Goal: Task Accomplishment & Management: Manage account settings

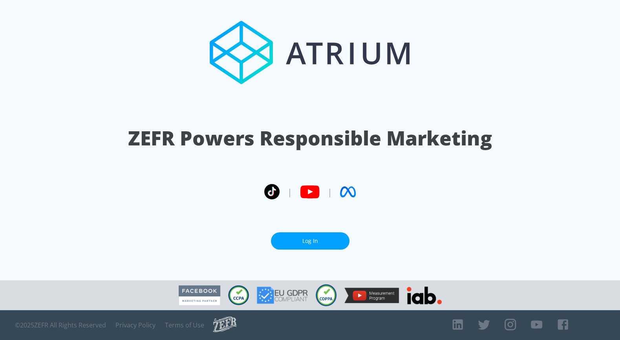
click at [296, 242] on link "Log In" at bounding box center [310, 241] width 79 height 18
click at [301, 242] on link "Log In" at bounding box center [310, 241] width 79 height 18
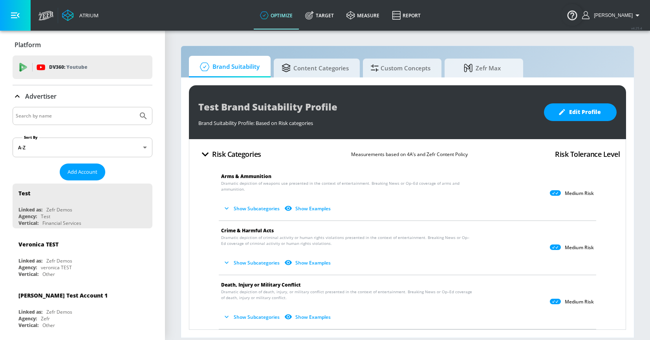
click at [79, 111] on input "Search by name" at bounding box center [75, 116] width 119 height 10
click at [135, 107] on button "Submit Search" at bounding box center [143, 115] width 17 height 17
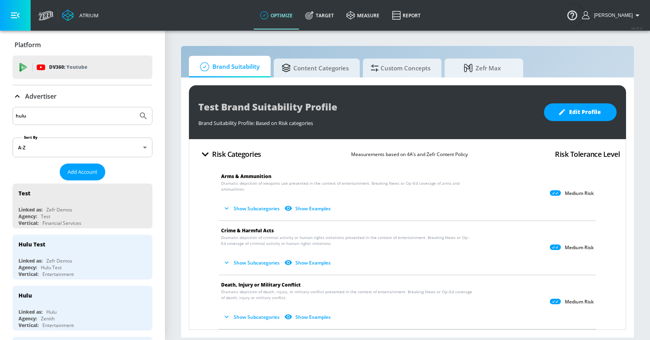
click at [52, 309] on div "Hulu" at bounding box center [51, 311] width 10 height 7
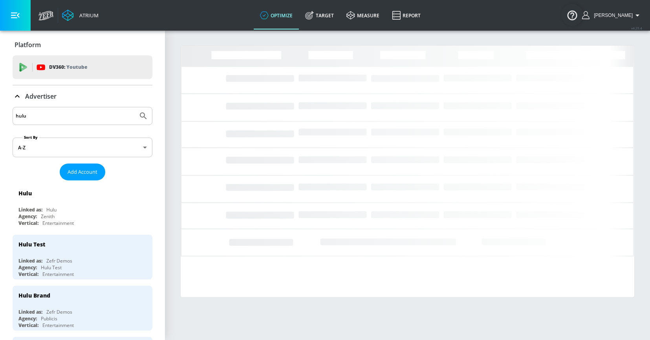
click at [62, 118] on input "hulu" at bounding box center [75, 116] width 119 height 10
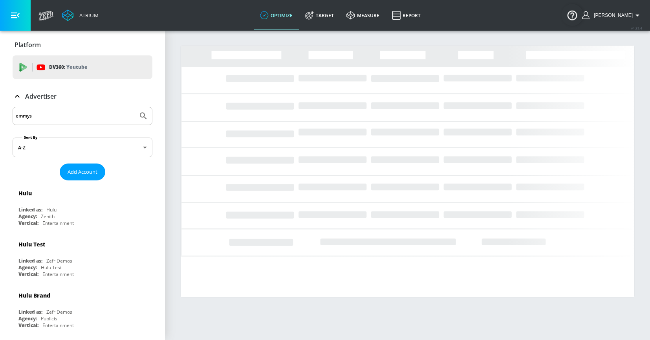
type input "emmys"
click at [135, 107] on button "Submit Search" at bounding box center [143, 115] width 17 height 17
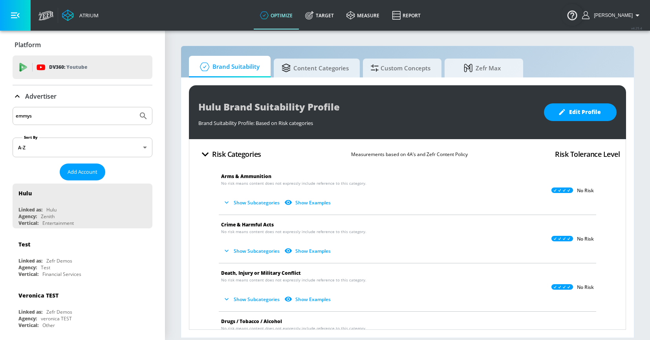
click at [33, 123] on div "emmys" at bounding box center [83, 116] width 140 height 18
click at [333, 15] on link "Target" at bounding box center [319, 15] width 41 height 28
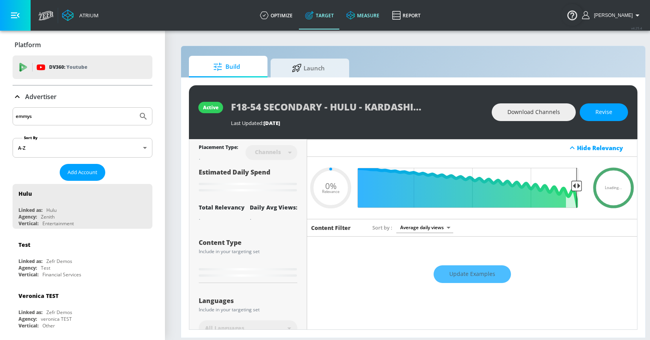
type input "0.6"
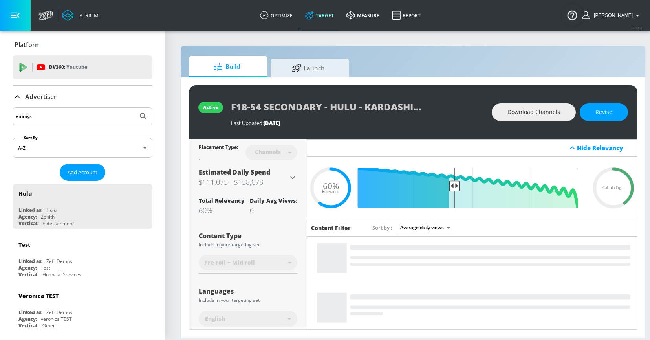
click at [46, 118] on input "emmys" at bounding box center [75, 116] width 119 height 10
click at [16, 97] on icon at bounding box center [17, 96] width 5 height 3
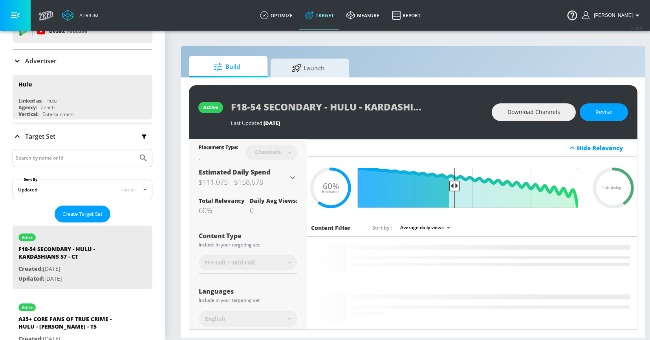
scroll to position [26, 0]
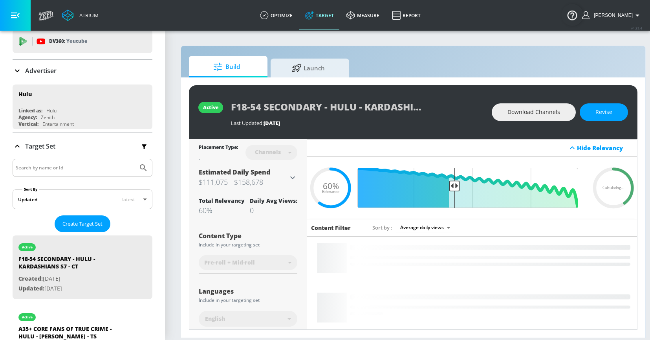
click at [35, 164] on input "Search by name or Id" at bounding box center [75, 168] width 119 height 10
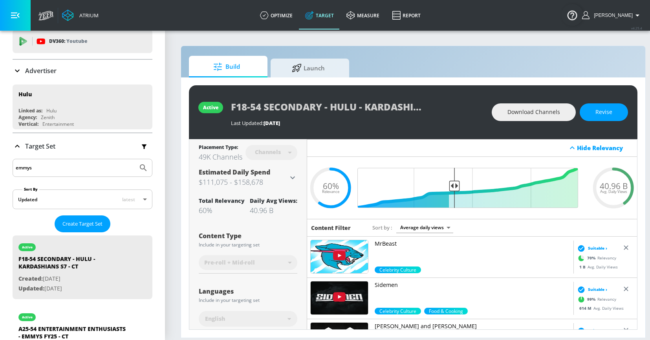
type input "emmys"
click at [135, 159] on button "Submit Search" at bounding box center [143, 167] width 17 height 17
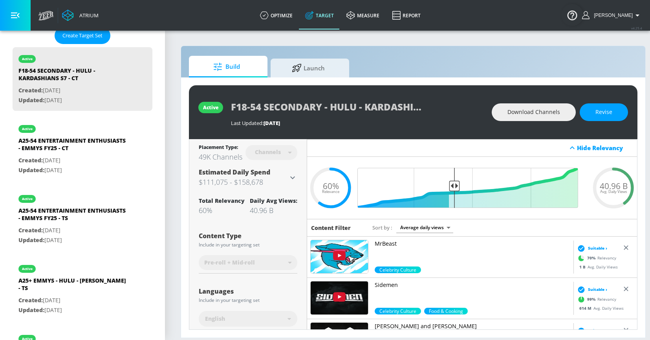
scroll to position [257, 0]
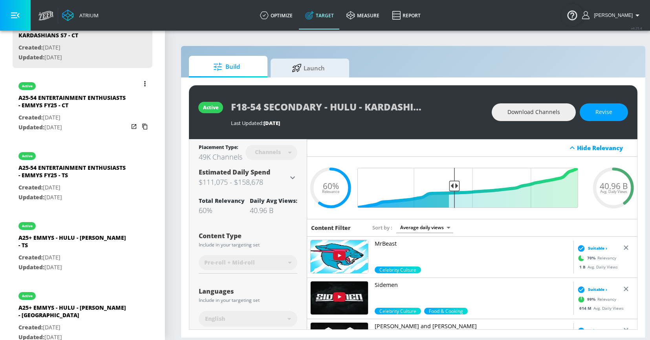
click at [50, 121] on p "Created: Aug. 15, 2025" at bounding box center [73, 118] width 110 height 10
type input "A25-54 ENTERTAINMENT ENTHUSIASTS - EMMYS FY25 - CT"
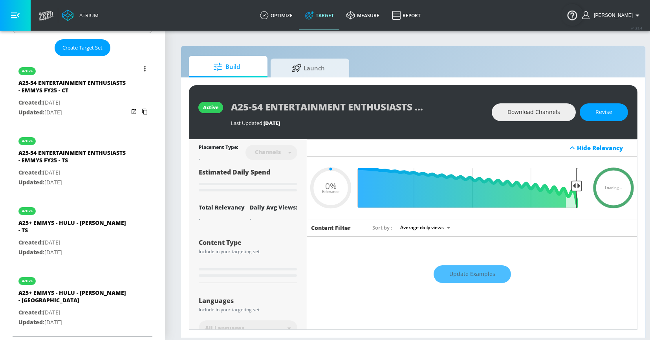
scroll to position [186, 0]
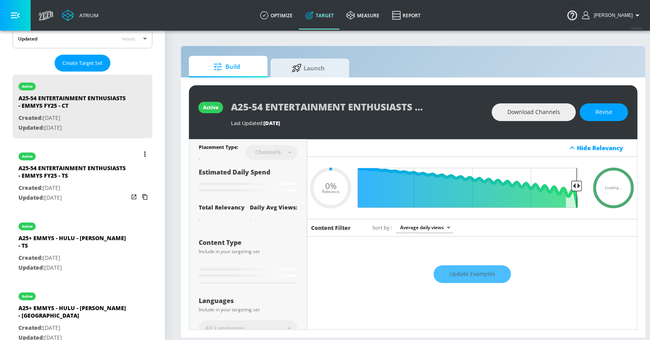
type input "0.51"
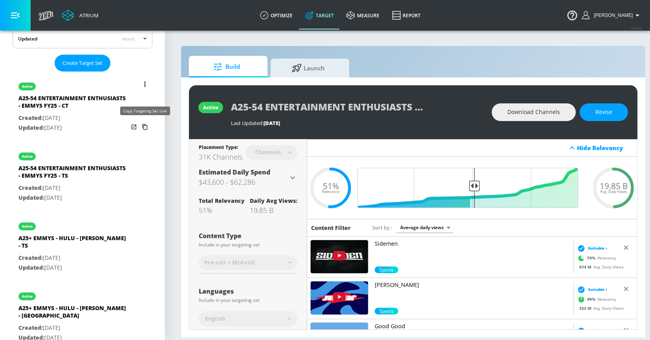
click at [146, 126] on icon "list of Target Set" at bounding box center [145, 127] width 13 height 13
click at [143, 84] on button "list of Target Set" at bounding box center [144, 84] width 11 height 11
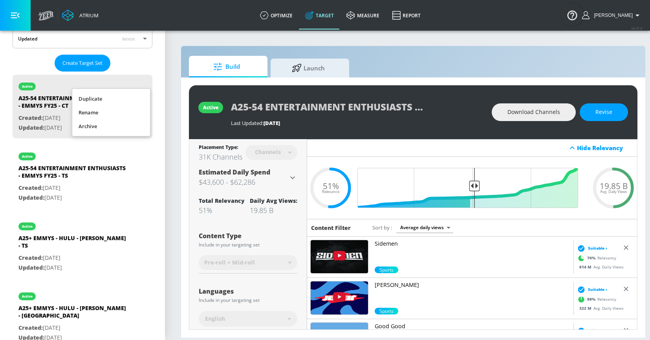
click at [122, 98] on li "Duplicate" at bounding box center [111, 99] width 78 height 14
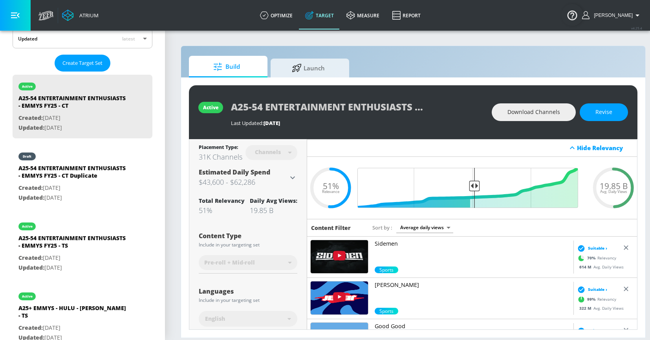
scroll to position [257, 0]
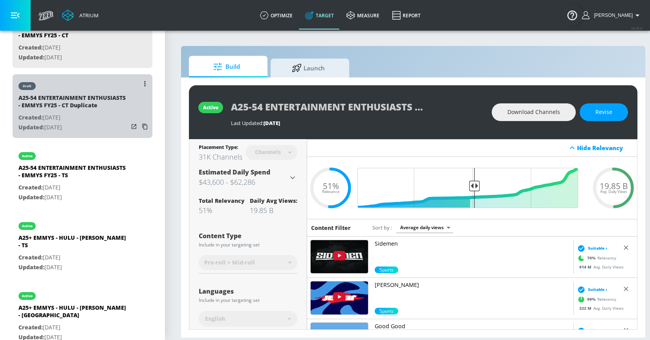
click at [97, 132] on div "draft A25-54 ENTERTAINMENT ENTHUSIASTS - EMMYS FY25 - CT Duplicate Created: Sep…" at bounding box center [73, 105] width 110 height 62
type input "A25-54 ENTERTAINMENT ENTHUSIASTS - EMMYS FY25 - CT Duplicate"
type input "0.05"
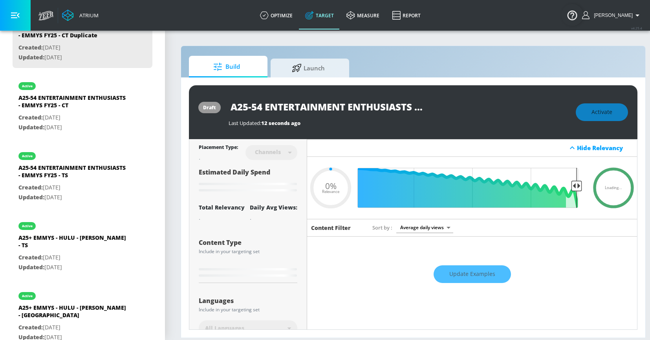
scroll to position [0, 127]
drag, startPoint x: 330, startPoint y: 106, endPoint x: 466, endPoint y: 106, distance: 135.4
click at [466, 106] on div "A25-54 ENTERTAINMENT ENTHUSIASTS - EMMYS FY25 - CT Duplicate" at bounding box center [397, 107] width 339 height 18
click at [389, 104] on input "A25-54 ENTERTAINMENT ENTHUSIASTS - EMMYS FY25 - CT Duplicate" at bounding box center [326, 107] width 196 height 18
drag, startPoint x: 376, startPoint y: 108, endPoint x: 434, endPoint y: 108, distance: 58.1
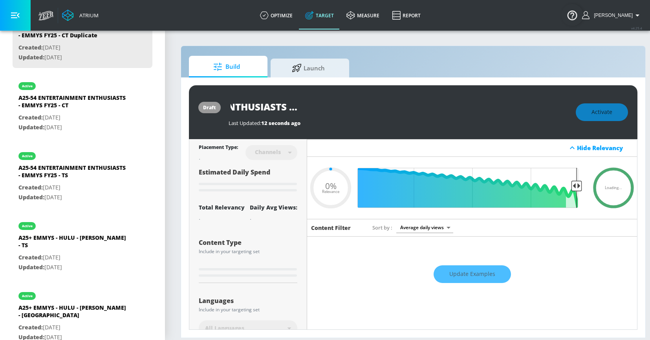
click at [434, 108] on div "A25-54 ENTERTAINMENT ENTHUSIASTS - EMMYS FY25 - CT Duplicate" at bounding box center [397, 107] width 339 height 18
type input "A25-54 ENTERTAINMENT ENTHUSIASTS - EMMYS FY25 - CT"
type input "0.05"
type input "A25-54 ENTERTAINMENT ENTHUSIASTS - EMMYS FY25 - CT"
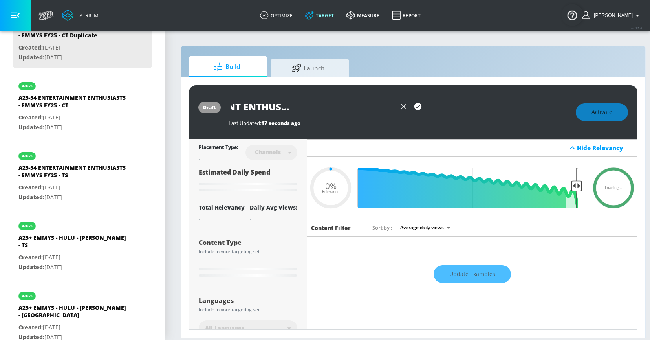
scroll to position [0, 10]
drag, startPoint x: 348, startPoint y: 108, endPoint x: 213, endPoint y: 108, distance: 135.0
click at [213, 108] on div "draft A25-54 ENTERTAINMENT ENTHUSIASTS - EMMYS FY25 - CT Last Updated: 17 secon…" at bounding box center [413, 112] width 448 height 54
click at [259, 106] on input "A25-54 ENTERTAINMENT ENTHUSIASTS - EMMYS FY25 - CT" at bounding box center [312, 107] width 168 height 18
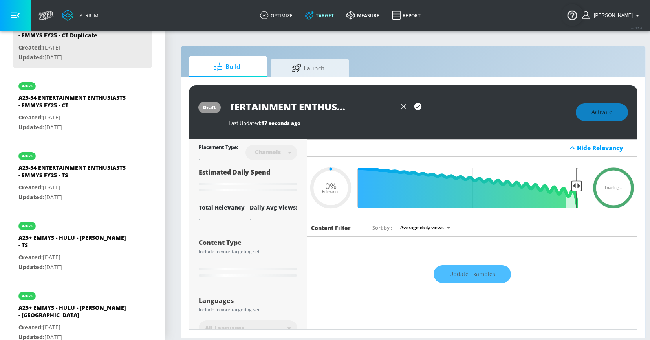
drag, startPoint x: 297, startPoint y: 106, endPoint x: 397, endPoint y: 104, distance: 99.7
click at [397, 104] on div "A25-54 ENTERTAINMENT ENTHUSIASTS - EMMYS FY25 - CT" at bounding box center [326, 107] width 196 height 18
click at [316, 110] on input "A25-54 ENTERTAINMENT ENTHUSIASTS - EMMYS FY25 - CT" at bounding box center [312, 107] width 168 height 18
type input "0.51"
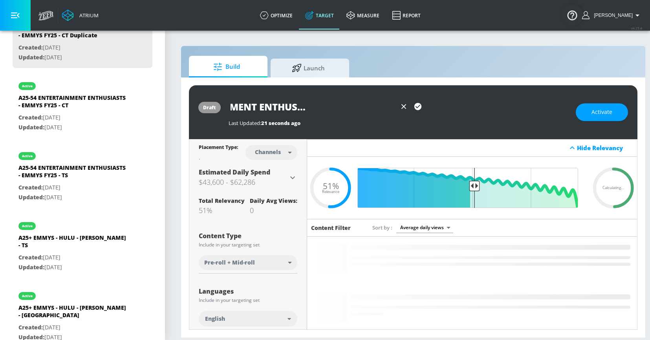
click at [326, 109] on input "A25-54 ENTERTAINMENT ENTHUSIASTS - EMMYS FY25 - CT" at bounding box center [312, 107] width 168 height 18
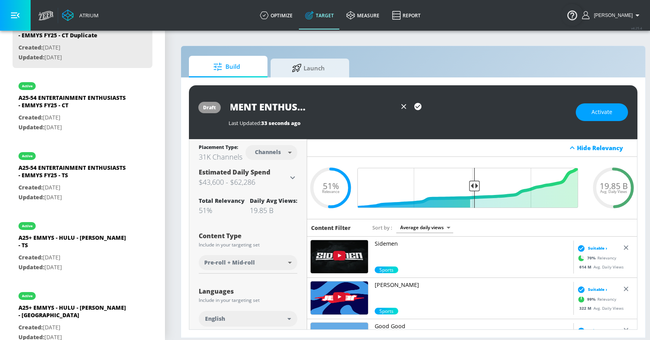
type input "A25-54 ENTERTAINMENT ENTHUSIASTS LR - EMMYS FY25 - CT"
click at [416, 107] on icon "button" at bounding box center [417, 106] width 9 height 9
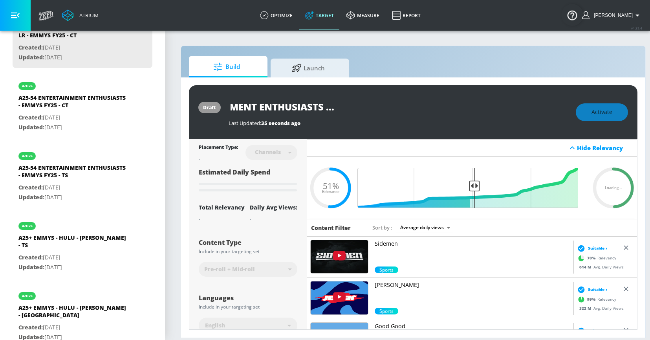
scroll to position [0, 0]
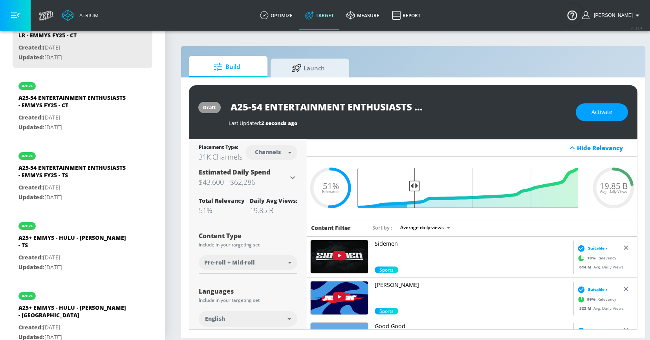
drag, startPoint x: 472, startPoint y: 186, endPoint x: 414, endPoint y: 184, distance: 58.1
click at [414, 184] on input "Final Threshold" at bounding box center [472, 188] width 220 height 40
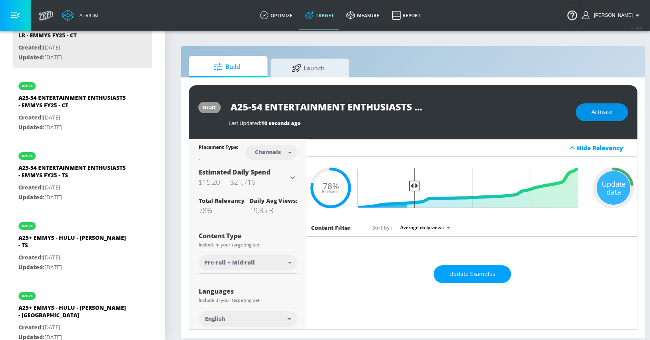
click at [599, 115] on span "Activate" at bounding box center [601, 112] width 21 height 10
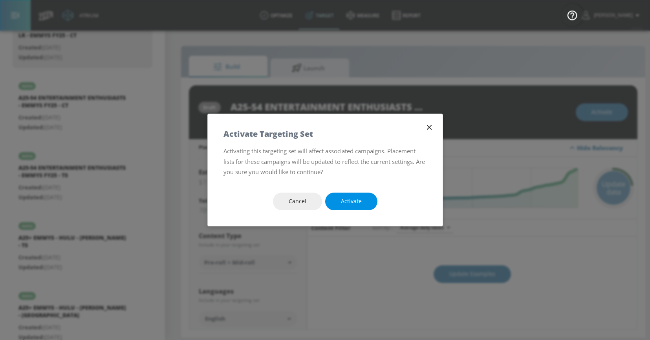
click at [360, 203] on span "Activate" at bounding box center [351, 201] width 21 height 10
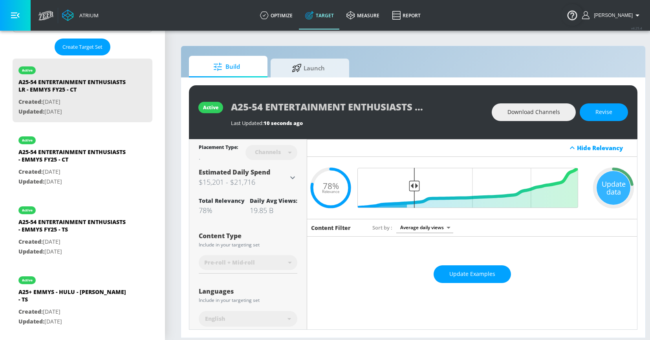
scroll to position [201, 0]
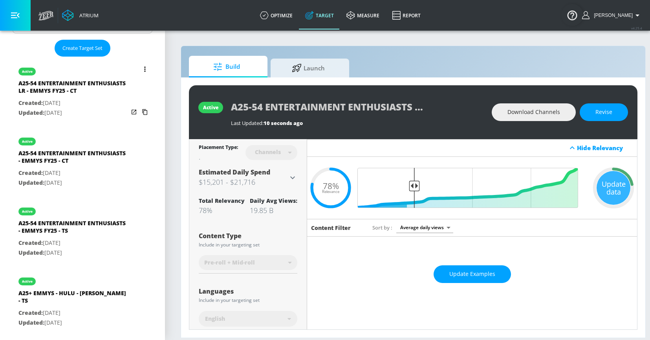
click at [143, 67] on button "list of Target Set" at bounding box center [144, 69] width 11 height 11
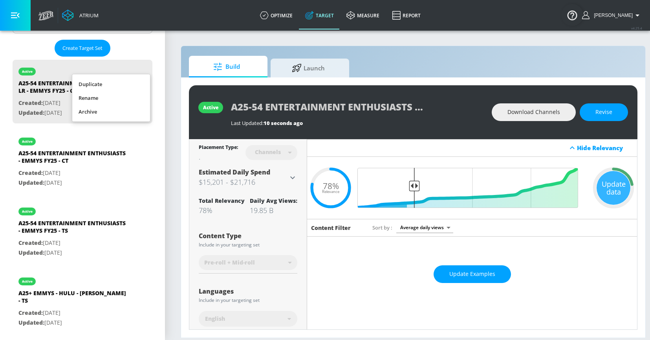
click at [166, 97] on div at bounding box center [325, 170] width 650 height 340
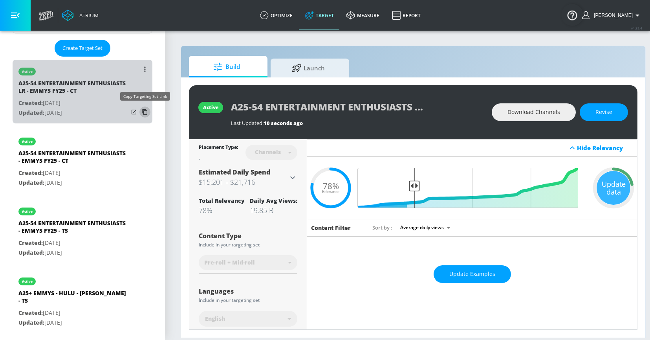
click at [146, 111] on icon "list of Target Set" at bounding box center [145, 112] width 13 height 13
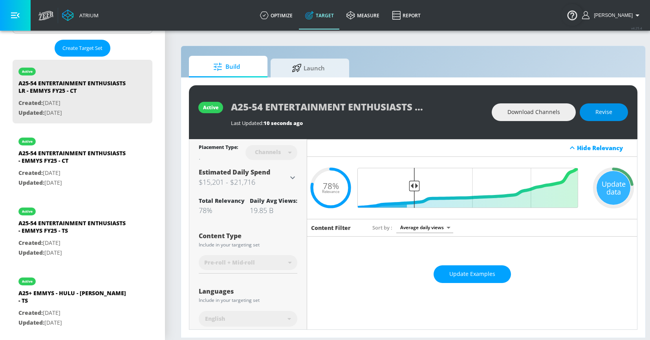
click at [610, 108] on span "Revise" at bounding box center [603, 112] width 17 height 10
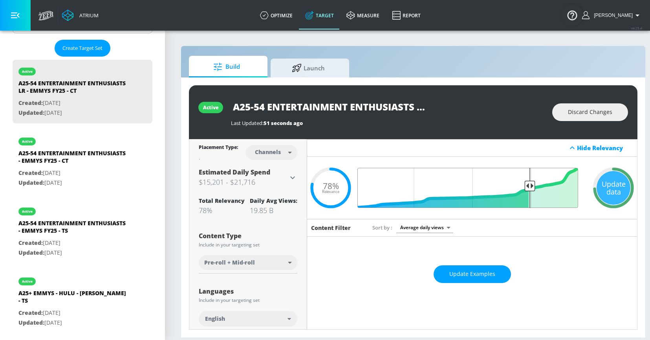
drag, startPoint x: 416, startPoint y: 184, endPoint x: 529, endPoint y: 183, distance: 112.3
type input "0.26"
click at [529, 183] on input "Final Threshold" at bounding box center [472, 188] width 220 height 40
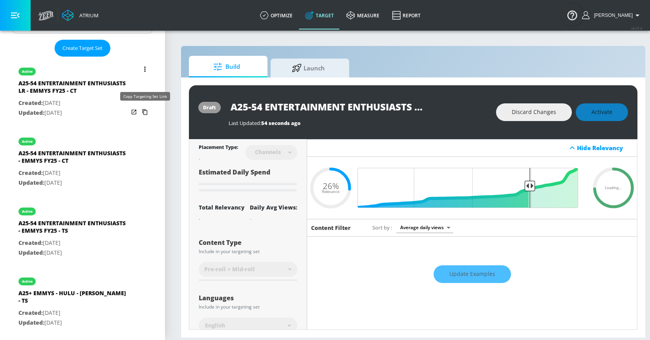
click at [144, 112] on icon "list of Target Set" at bounding box center [145, 112] width 13 height 13
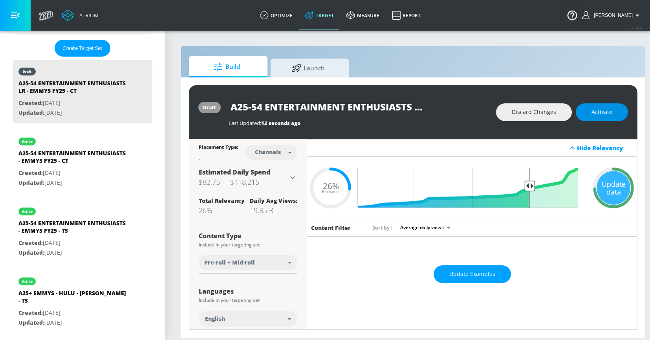
click at [597, 108] on span "Activate" at bounding box center [601, 112] width 21 height 10
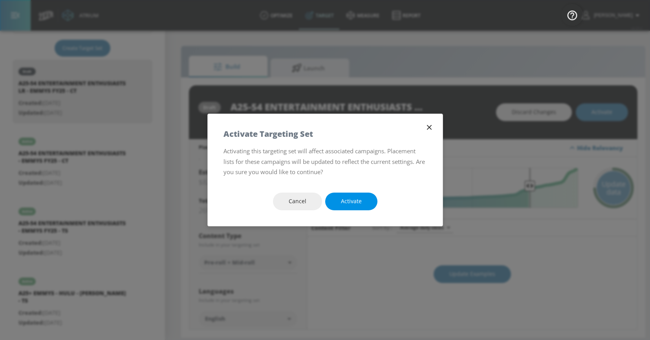
click at [366, 201] on button "Activate" at bounding box center [351, 201] width 52 height 18
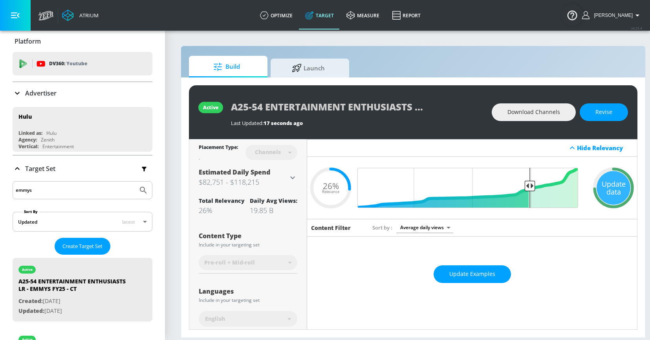
scroll to position [0, 0]
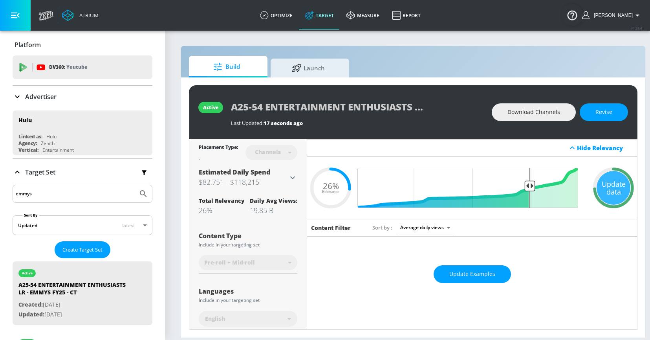
click at [18, 197] on input "emmys" at bounding box center [75, 193] width 119 height 10
type input "reasonable doubt"
click at [135, 185] on button "Submit Search" at bounding box center [143, 193] width 17 height 17
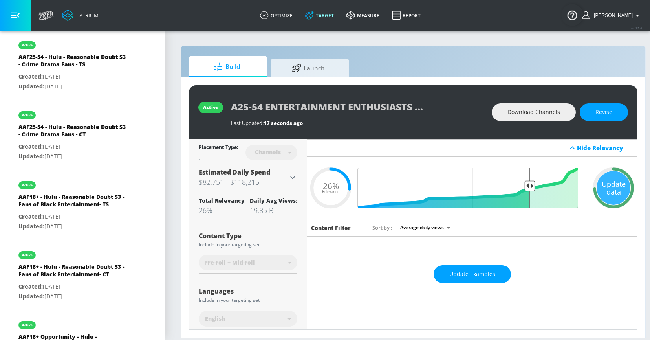
scroll to position [298, 0]
click at [62, 144] on p "Created: [DATE]" at bounding box center [73, 146] width 110 height 10
type input "AAF25-54 - Hulu - Reasonable Doubt S3 - Crime Drama Fans - CT"
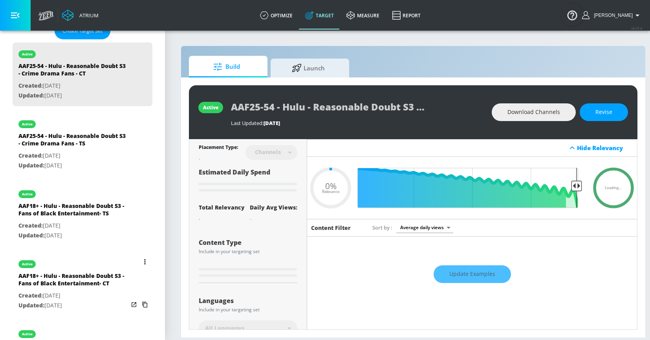
scroll to position [220, 0]
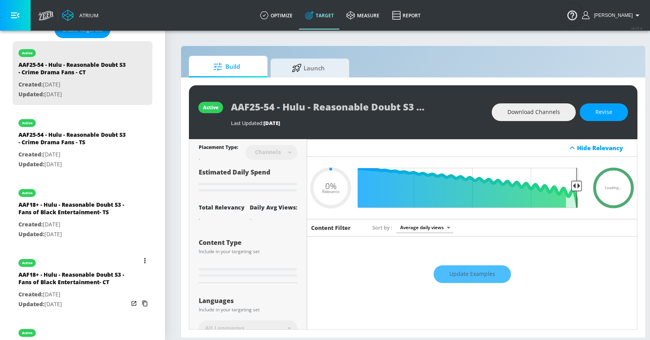
type input "0.7"
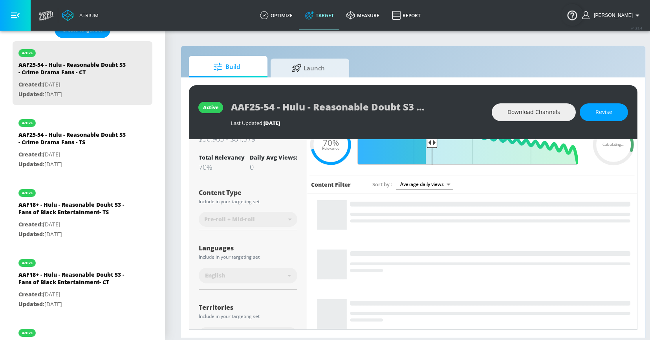
scroll to position [24, 0]
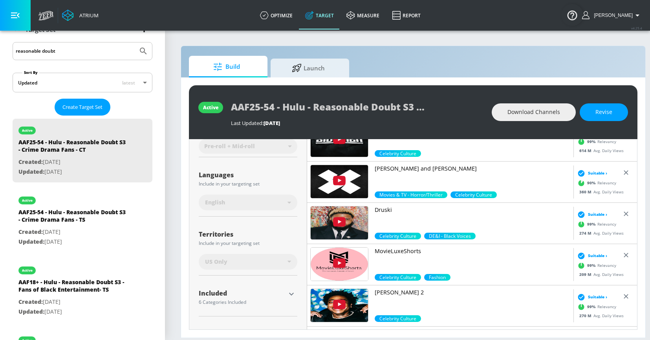
scroll to position [150, 0]
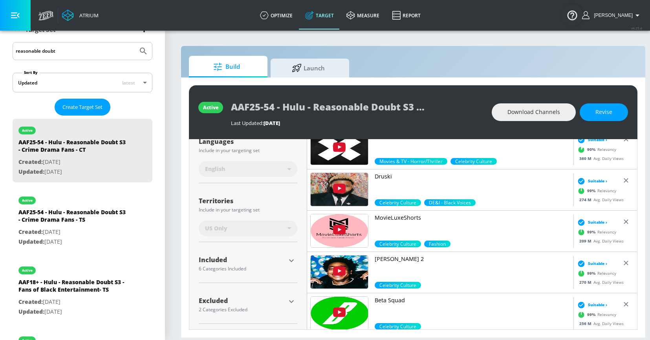
click at [210, 257] on div "Included" at bounding box center [242, 259] width 87 height 6
click at [287, 258] on icon "button" at bounding box center [291, 260] width 9 height 9
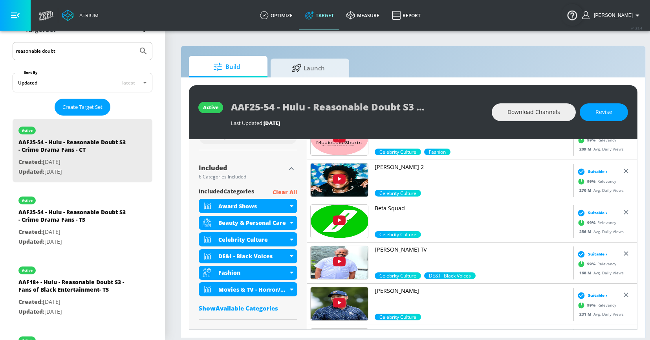
scroll to position [243, 0]
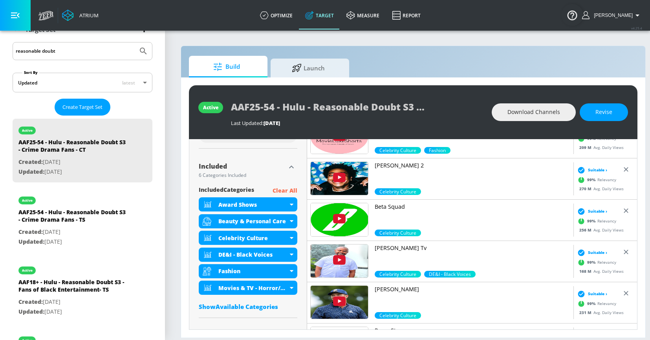
click at [66, 47] on input "reasonable doubt" at bounding box center [75, 51] width 119 height 10
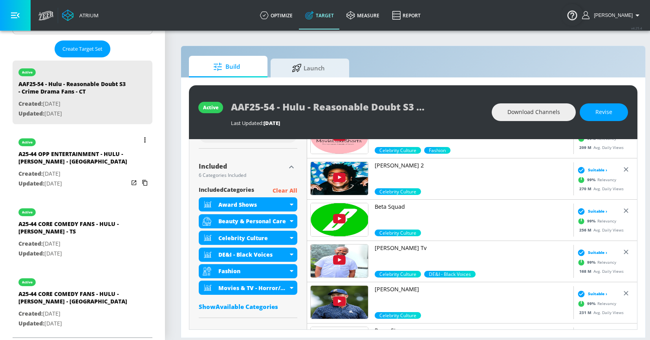
scroll to position [202, 0]
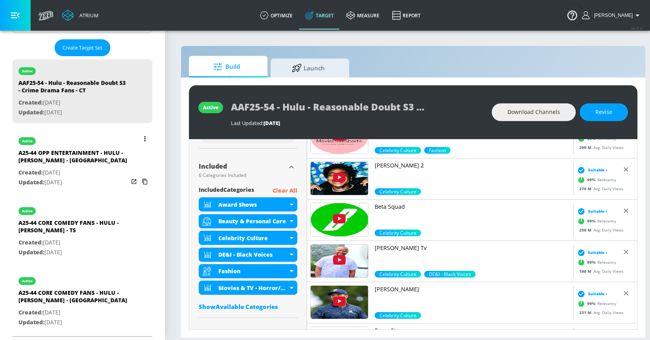
type input "andrew"
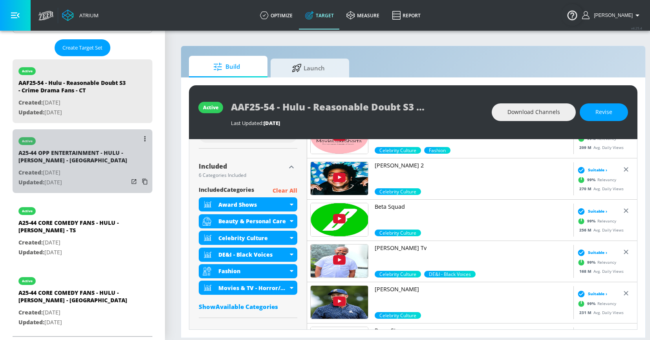
click at [57, 168] on p "Created: Dec. 18, 2024" at bounding box center [73, 173] width 110 height 10
type input "A25-44 OPP ENTERTAINMENT - HULU - [PERSON_NAME] - [GEOGRAPHIC_DATA]"
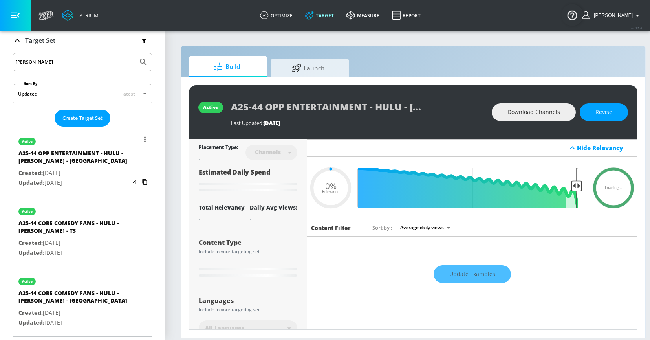
type input "0.75"
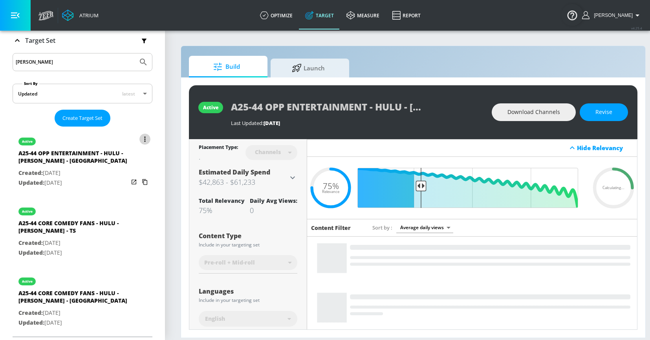
click at [144, 136] on icon "list of Target Set" at bounding box center [145, 138] width 2 height 5
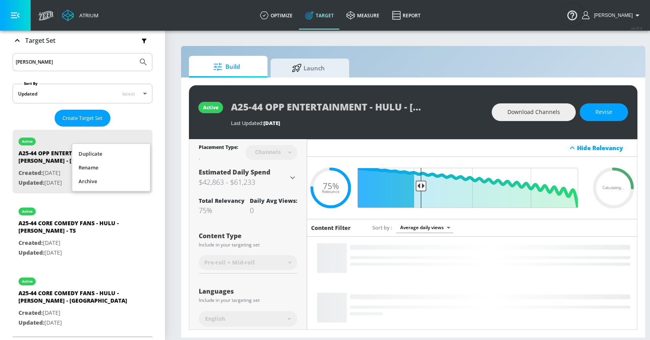
click at [114, 156] on li "Duplicate" at bounding box center [111, 154] width 78 height 14
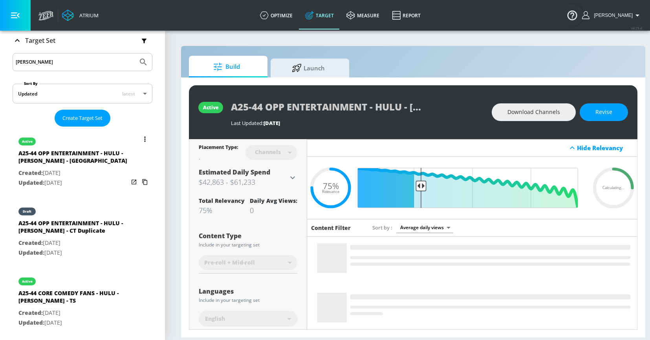
scroll to position [202, 0]
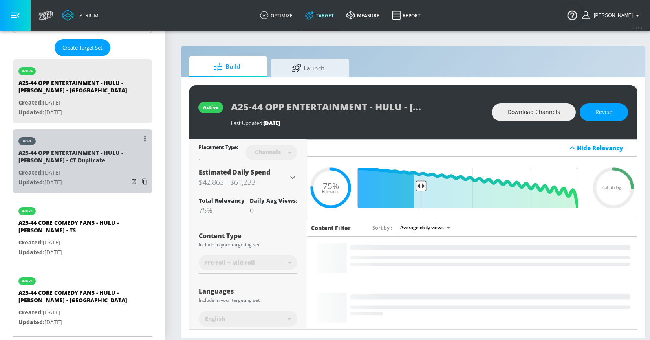
click at [82, 154] on div "A25-44 OPP ENTERTAINMENT - HULU - ANDREW SANTINO - CT Duplicate" at bounding box center [73, 158] width 110 height 19
type input "A25-44 OPP ENTERTAINMENT - HULU - ANDREW SANTINO - CT Duplicate"
type input "0.05"
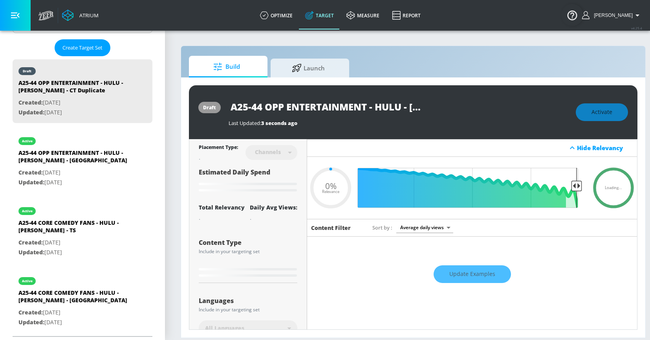
click at [365, 107] on input "A25-44 OPP ENTERTAINMENT - HULU - ANDREW SANTINO - CT Duplicate" at bounding box center [326, 107] width 196 height 18
type input "A25-44 OPP ENTERTAINMENT - HULU - ANDREW SANTINO - CT Duplicate"
type input "0.05"
type input "A25-44 OPP ENTERTAINMENT L - HULU - ANDREW SANTINO - CT Duplicate"
type input "0.05"
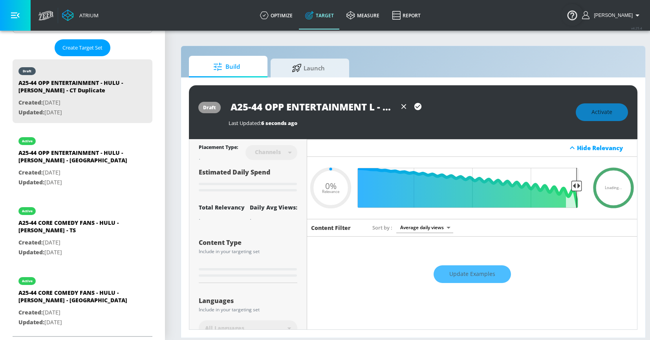
type input "A25-44 OPP ENTERTAINMENT LR - HULU - ANDREW SANTINO - CT Duplicate"
drag, startPoint x: 378, startPoint y: 113, endPoint x: 465, endPoint y: 110, distance: 87.6
click at [465, 110] on div "A25-44 OPP ENTERTAINMENT LR - HULU - ANDREW SANTINO - CT Duplicate" at bounding box center [397, 107] width 339 height 18
drag, startPoint x: 362, startPoint y: 109, endPoint x: 384, endPoint y: 104, distance: 22.9
click at [459, 109] on div "A25-44 OPP ENTERTAINMENT LR - HULU - ANDREW SANTINO - CT Duplicate" at bounding box center [397, 107] width 339 height 18
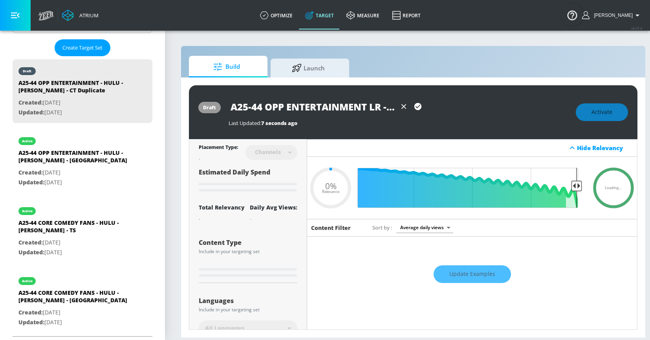
type input "0.75"
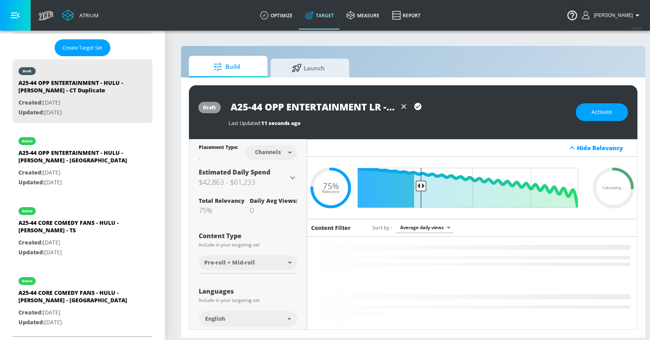
drag, startPoint x: 339, startPoint y: 101, endPoint x: 343, endPoint y: 103, distance: 5.1
click at [339, 101] on input "A25-44 OPP ENTERTAINMENT LR - HULU - ANDREW SANTINO - CT Duplicate" at bounding box center [312, 107] width 168 height 18
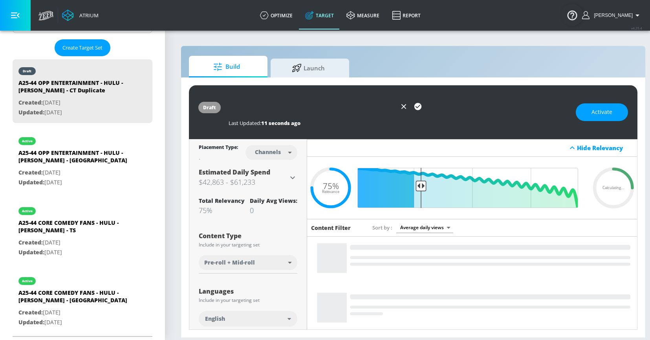
drag, startPoint x: 347, startPoint y: 102, endPoint x: 440, endPoint y: 101, distance: 93.0
click at [440, 101] on div "A25-44 OPP ENTERTAINMENT LR - HULU - ANDREW SANTINO - CT Duplicate" at bounding box center [397, 107] width 339 height 18
click at [351, 105] on input "A25-44 OPP ENTERTAINMENT LR - HULU - ANDREW SANTINO - CT Duplicate" at bounding box center [312, 107] width 168 height 18
drag, startPoint x: 347, startPoint y: 105, endPoint x: 392, endPoint y: 104, distance: 44.8
click at [392, 104] on input "A25-44 OPP ENTERTAINMENT LR - HULU - ANDREW SANTINO - CT Duplicate" at bounding box center [312, 107] width 168 height 18
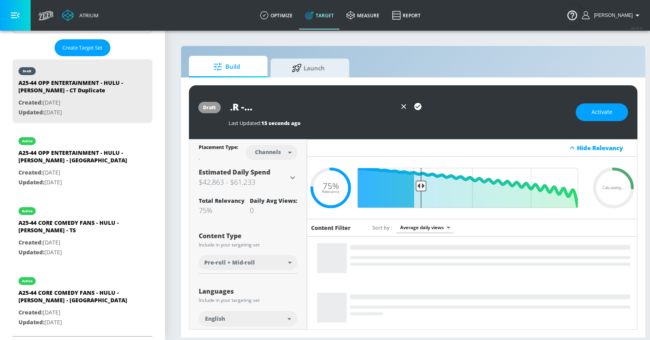
scroll to position [0, 140]
type input "A25-44 OPP ENTERTAINMENT LR - HULU - [PERSON_NAME] - [GEOGRAPHIC_DATA]"
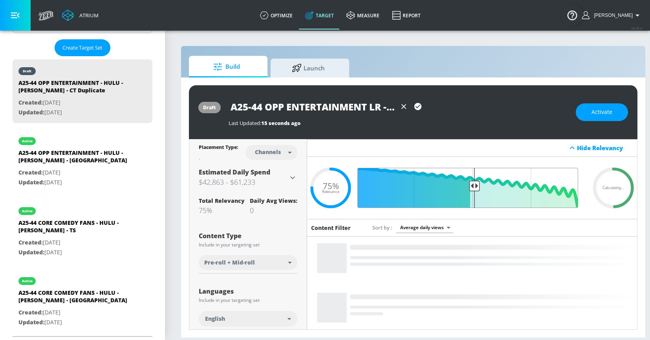
drag, startPoint x: 421, startPoint y: 181, endPoint x: 473, endPoint y: 180, distance: 51.8
click at [473, 180] on input "Final Threshold" at bounding box center [472, 188] width 220 height 40
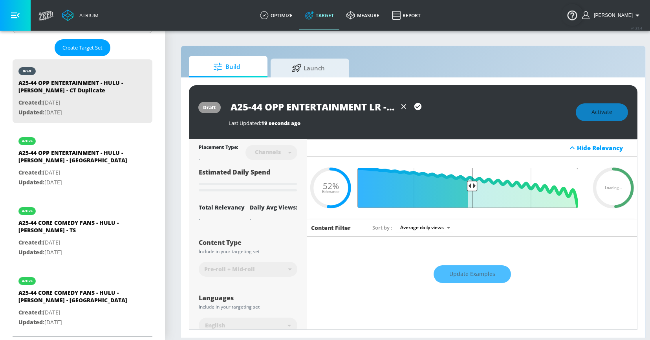
click at [471, 180] on input "Final Threshold" at bounding box center [472, 188] width 220 height 40
click at [312, 109] on input "A25-44 OPP ENTERTAINMENT LR - HULU - [PERSON_NAME] - [GEOGRAPHIC_DATA]" at bounding box center [312, 107] width 168 height 18
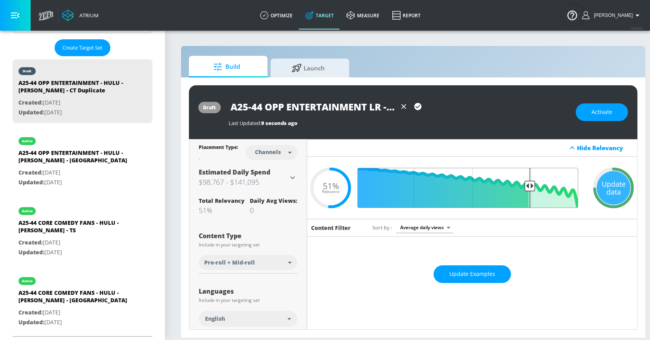
drag, startPoint x: 474, startPoint y: 183, endPoint x: 529, endPoint y: 183, distance: 55.3
type input "0.26"
click at [529, 183] on input "Final Threshold" at bounding box center [472, 188] width 220 height 40
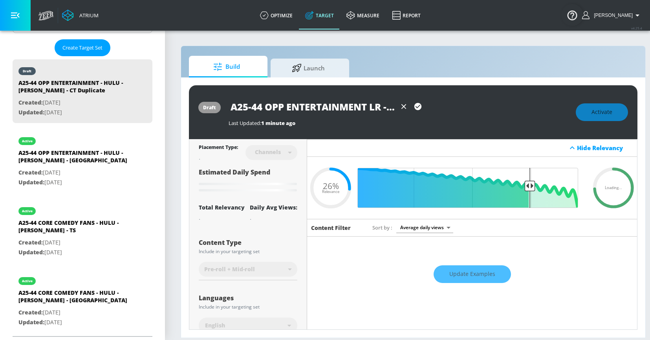
scroll to position [0, 140]
drag, startPoint x: 315, startPoint y: 104, endPoint x: 438, endPoint y: 94, distance: 123.7
click at [438, 94] on div "draft A25-44 OPP ENTERTAINMENT LR - HULU - ANDREW SANTINO - CT Last Updated: 1 …" at bounding box center [413, 112] width 448 height 54
click at [360, 100] on input "A25-44 OPP ENTERTAINMENT LR - HULU - [PERSON_NAME] - [GEOGRAPHIC_DATA]" at bounding box center [312, 107] width 168 height 18
click at [365, 106] on input "A25-44 OPP ENTERTAINMENT LR - HULU - [PERSON_NAME] - [GEOGRAPHIC_DATA]" at bounding box center [312, 107] width 168 height 18
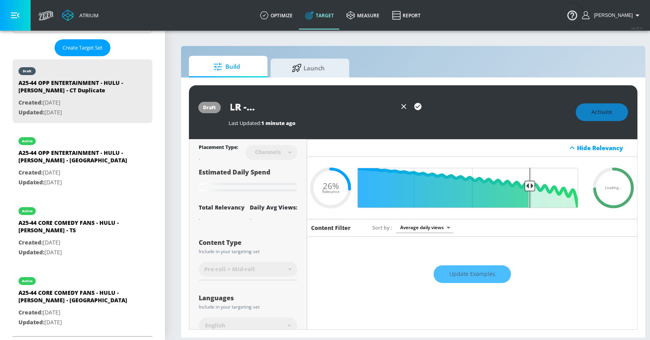
click at [365, 106] on input "A25-44 OPP ENTERTAINMENT LR - HULU - [PERSON_NAME] - [GEOGRAPHIC_DATA]" at bounding box center [312, 107] width 168 height 18
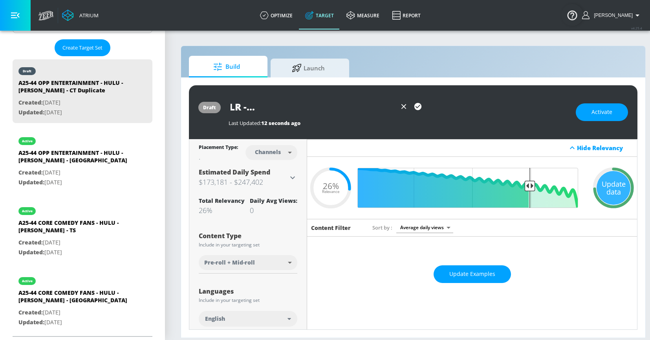
scroll to position [0, 0]
click at [587, 118] on button "Activate" at bounding box center [601, 112] width 52 height 18
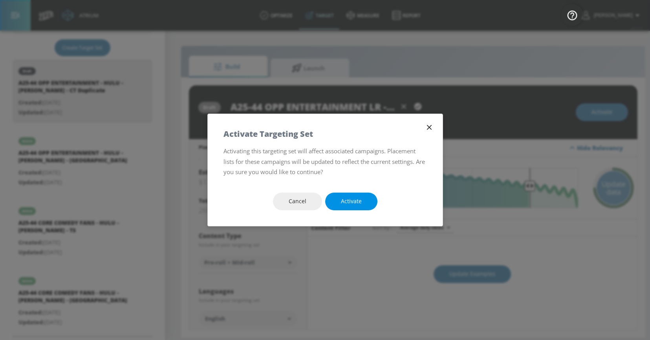
click at [344, 198] on span "Activate" at bounding box center [351, 201] width 21 height 10
type input "A25-44 OPP ENTERTAINMENT - HULU - ANDREW SANTINO - CT Duplicate"
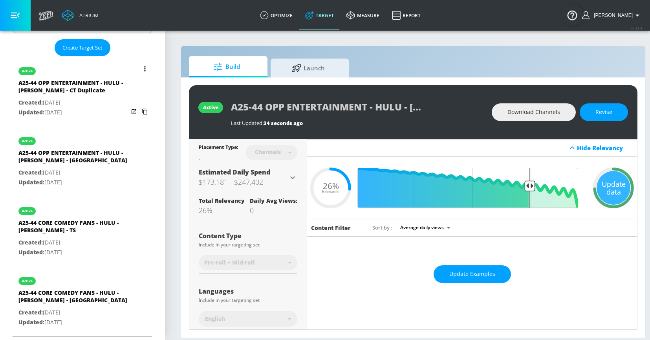
click at [147, 67] on button "list of Target Set" at bounding box center [144, 68] width 11 height 11
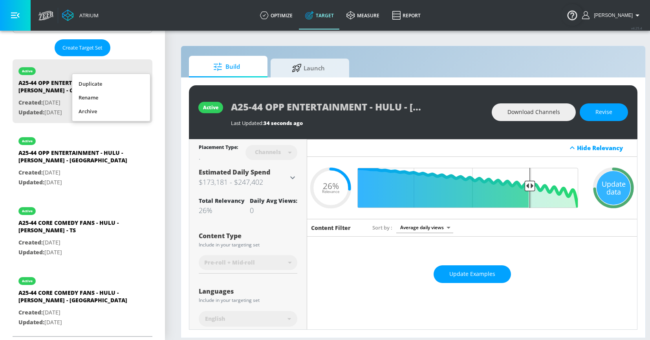
click at [119, 95] on li "Rename" at bounding box center [111, 98] width 78 height 14
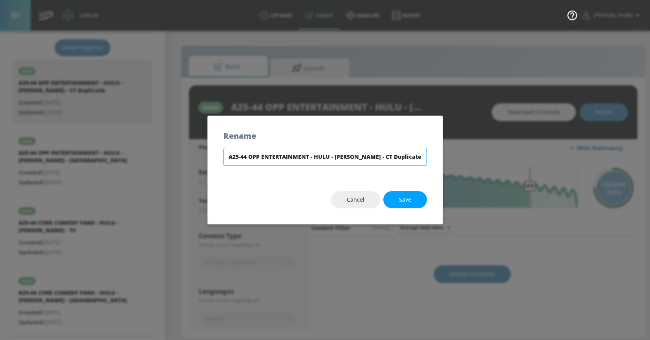
click at [360, 155] on input "A25-44 OPP ENTERTAINMENT - HULU - ANDREW SANTINO - CT Duplicate" at bounding box center [324, 157] width 203 height 18
click at [404, 155] on input "A25-44 OPP ENTERTAINMENT - HULU - ANDREW SANTINO - CT Duplicate" at bounding box center [324, 157] width 203 height 18
type input "A25-44 OPP ENTERTAINMENT - HULU - [PERSON_NAME] - [GEOGRAPHIC_DATA]"
click at [396, 203] on button "Save" at bounding box center [405, 200] width 44 height 18
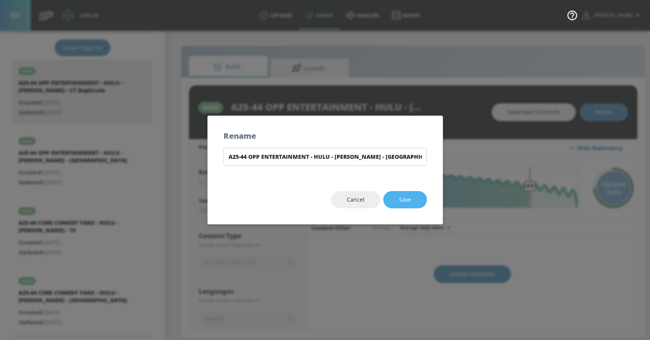
type input "A25-44 OPP ENTERTAINMENT - HULU - [PERSON_NAME] - [GEOGRAPHIC_DATA]"
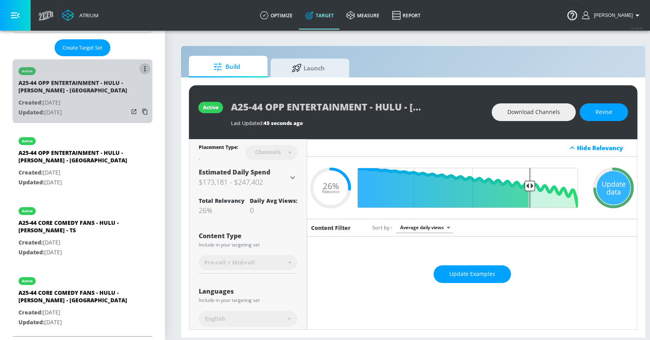
click at [144, 70] on icon "list of Target Set" at bounding box center [145, 68] width 2 height 5
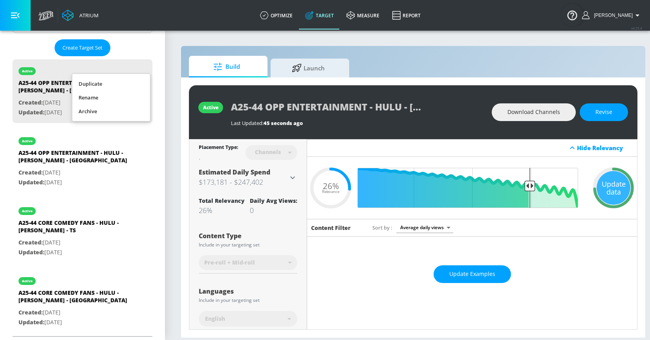
click at [122, 95] on li "Rename" at bounding box center [111, 98] width 78 height 14
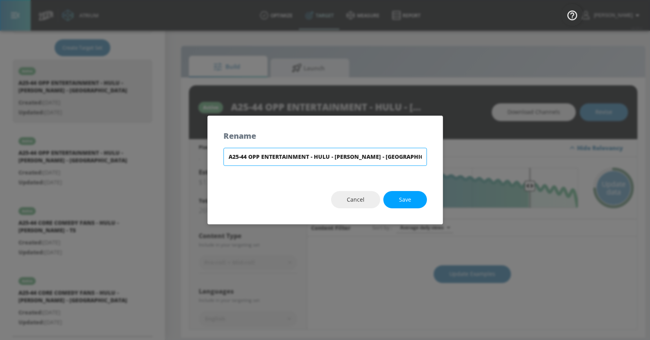
click at [308, 158] on input "A25-44 OPP ENTERTAINMENT - HULU - [PERSON_NAME] - [GEOGRAPHIC_DATA]" at bounding box center [324, 157] width 203 height 18
click at [287, 155] on input "A25-44 OPP ENTERTAINMENT LR - HULU - [PERSON_NAME] - [GEOGRAPHIC_DATA]" at bounding box center [324, 157] width 203 height 18
type input "A25-44 OPP ENTERTAINMENT LR - HULU - [PERSON_NAME] - [GEOGRAPHIC_DATA]"
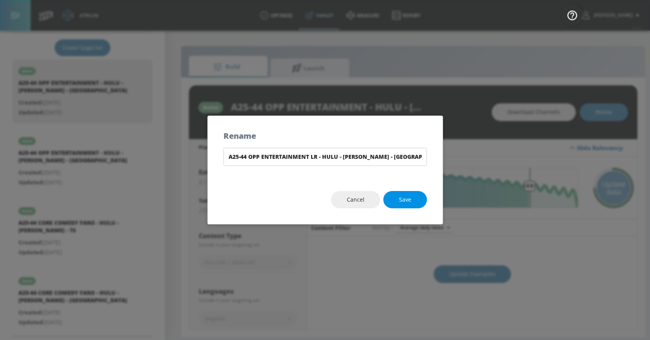
click at [408, 195] on span "Save" at bounding box center [405, 200] width 12 height 10
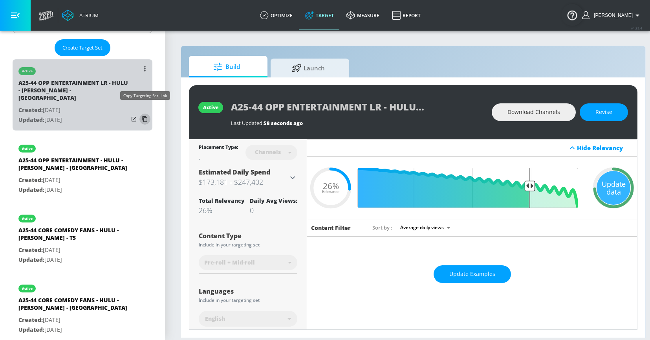
click at [146, 113] on icon "list of Target Set" at bounding box center [145, 119] width 13 height 13
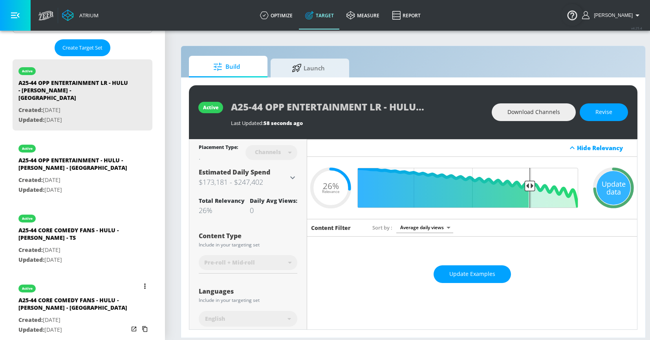
click at [89, 300] on div "A25-44 CORE COMEDY FANS - HULU - [PERSON_NAME] - [GEOGRAPHIC_DATA]" at bounding box center [73, 305] width 110 height 19
type input "A25-44 CORE COMEDY FANS - HULU - [PERSON_NAME] - [GEOGRAPHIC_DATA]"
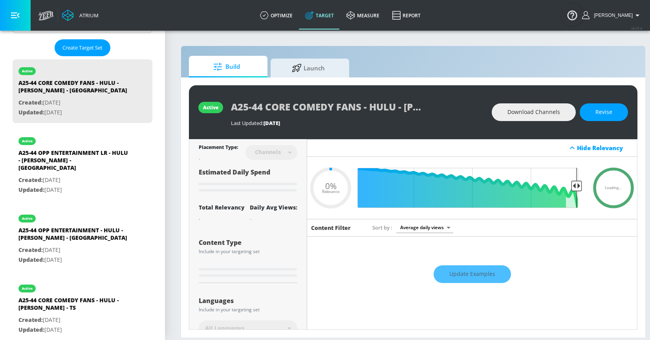
type input "0.63"
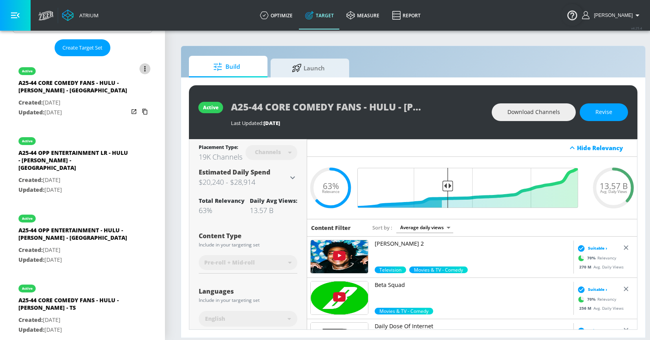
click at [144, 67] on icon "list of Target Set" at bounding box center [145, 68] width 2 height 5
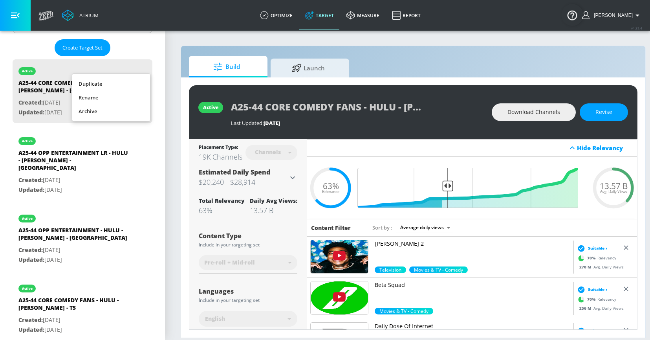
click at [123, 82] on li "Duplicate" at bounding box center [111, 84] width 78 height 14
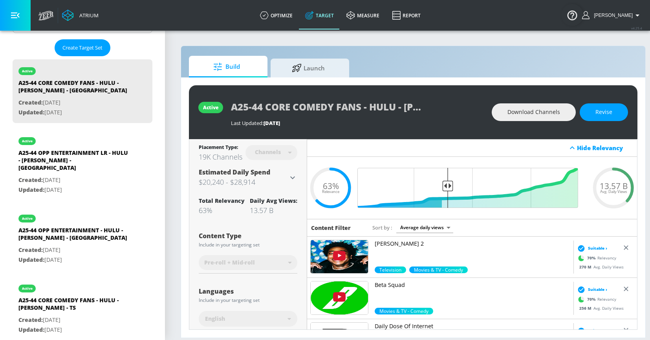
scroll to position [272, 0]
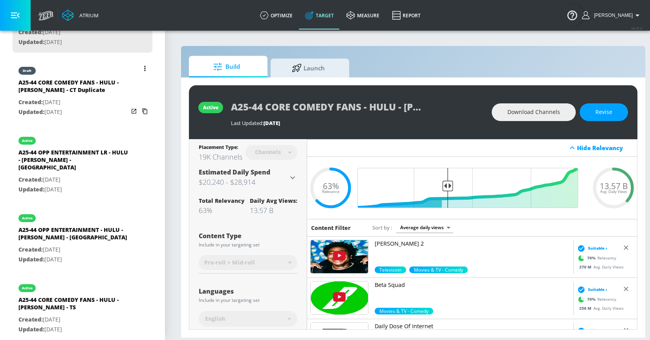
click at [106, 93] on div "A25-44 CORE COMEDY FANS - HULU - ANDREW SANTINO - CT Duplicate" at bounding box center [73, 88] width 110 height 19
type input "A25-44 CORE COMEDY FANS - HULU - ANDREW SANTINO - CT Duplicate"
type input "0.05"
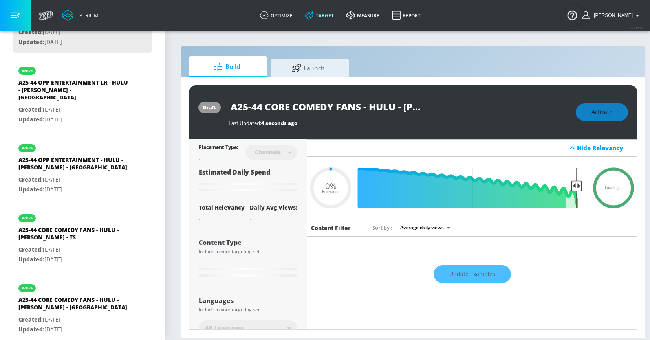
click at [277, 104] on input "A25-44 CORE COMEDY FANS - HULU - ANDREW SANTINO - CT Duplicate" at bounding box center [326, 107] width 196 height 18
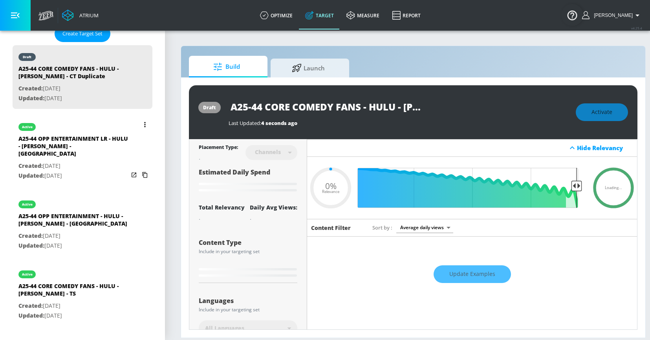
scroll to position [213, 0]
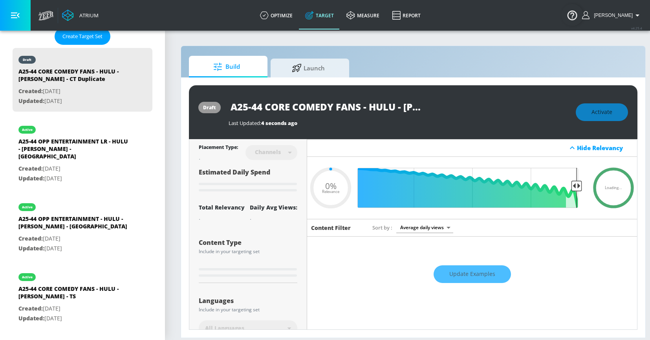
click at [363, 108] on input "A25-44 CORE COMEDY FANS - HULU - ANDREW SANTINO - CT Duplicate" at bounding box center [326, 107] width 196 height 18
drag, startPoint x: 363, startPoint y: 108, endPoint x: 617, endPoint y: 128, distance: 255.2
click at [617, 128] on div "draft A25-44 CORE COMEDY FANS - HULU - ANDREW SANTINO - CT Duplicate Last Updat…" at bounding box center [413, 112] width 448 height 54
click at [374, 103] on input "A25-44 CORE COMEDY FANS - HULU - ANDREW SANTINO - CT Duplicate" at bounding box center [326, 107] width 196 height 18
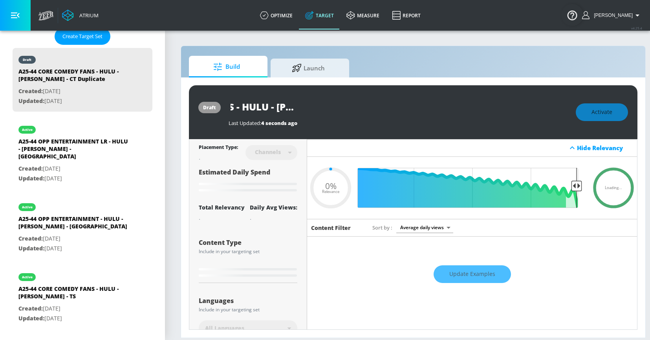
click at [387, 103] on input "A25-44 CORE COMEDY FANS - HULU - ANDREW SANTINO - CT Duplicate" at bounding box center [326, 107] width 196 height 18
type input "A25-44 CORE COMEDY FANS - HULU - [PERSON_NAME] - [GEOGRAPHIC_DATA]"
type input "0.05"
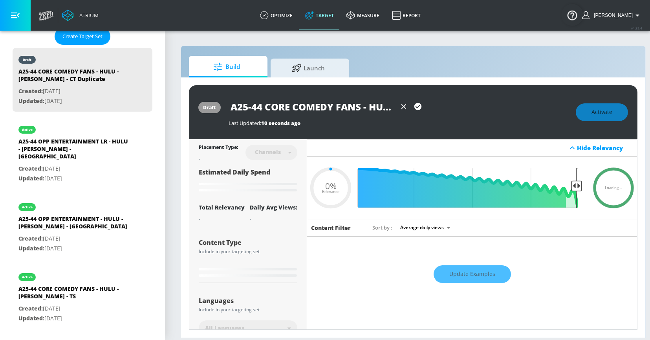
drag, startPoint x: 272, startPoint y: 107, endPoint x: 192, endPoint y: 102, distance: 79.8
click at [192, 102] on div "draft A25-44 CORE COMEDY FANS - HULU - ANDREW SANTINO - CT Last Updated: 10 sec…" at bounding box center [413, 112] width 448 height 54
click at [358, 105] on input "A25-44 CORE COMEDY FANS - HULU - [PERSON_NAME] - [GEOGRAPHIC_DATA]" at bounding box center [312, 107] width 168 height 18
type input "A25-44 CORE COMEDY FANS - HULU - ANDREW SANTINO - CT"
type input "0.05"
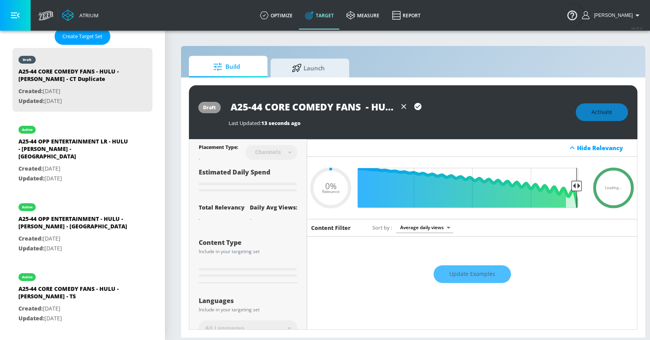
type input "A25-44 CORE COMEDY FANS L - HULU - ANDREW SANTINO - CT"
type input "0.05"
type input "A25-44 CORE COMEDY FANS LR - HULU - [PERSON_NAME] - [GEOGRAPHIC_DATA]"
type input "0.05"
click at [338, 111] on input "A25-44 CORE COMEDY FANS LR - HULU - [PERSON_NAME] - [GEOGRAPHIC_DATA]" at bounding box center [312, 107] width 168 height 18
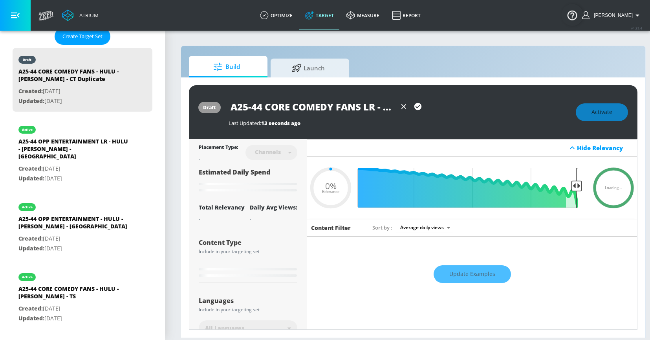
click at [338, 111] on input "A25-44 CORE COMEDY FANS LR - HULU - [PERSON_NAME] - [GEOGRAPHIC_DATA]" at bounding box center [312, 107] width 168 height 18
type input "A25-44 CORE COMEDY FANS LR - HULU - [PERSON_NAME] - [GEOGRAPHIC_DATA]"
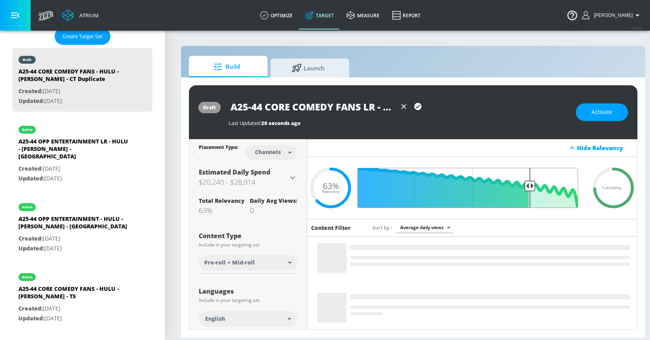
drag, startPoint x: 447, startPoint y: 186, endPoint x: 530, endPoint y: 181, distance: 83.0
type input "0.26"
click at [530, 181] on input "Final Threshold" at bounding box center [472, 188] width 220 height 40
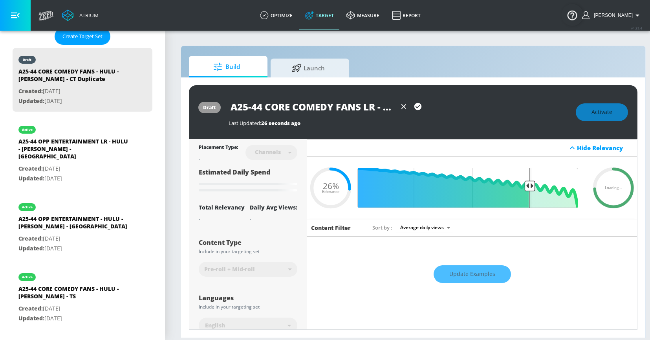
scroll to position [0, 133]
drag, startPoint x: 333, startPoint y: 107, endPoint x: 444, endPoint y: 107, distance: 110.7
click at [444, 107] on div "A25-44 CORE COMEDY FANS LR - HULU - [PERSON_NAME] - [GEOGRAPHIC_DATA]" at bounding box center [397, 107] width 339 height 18
click at [417, 106] on icon "button" at bounding box center [417, 106] width 7 height 7
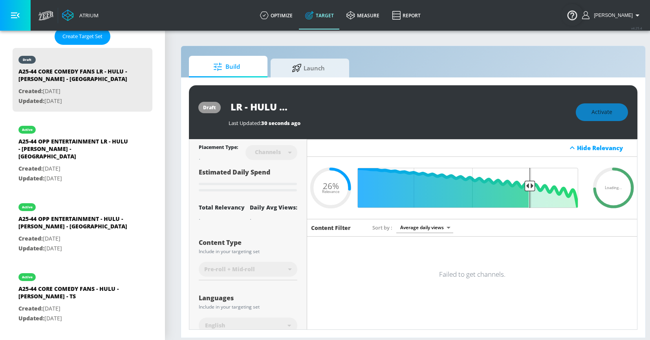
scroll to position [0, 0]
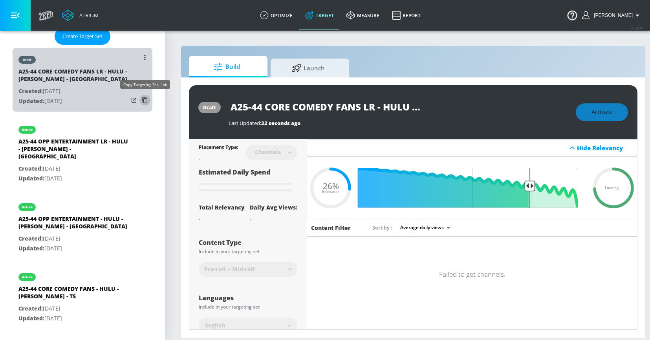
click at [145, 100] on icon "list of Target Set" at bounding box center [145, 100] width 13 height 13
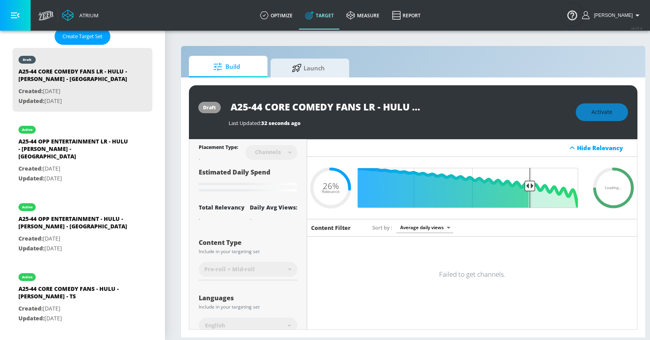
type input "A25-44 CORE COMEDY FANS - HULU - ANDREW SANTINO - CT Duplicate"
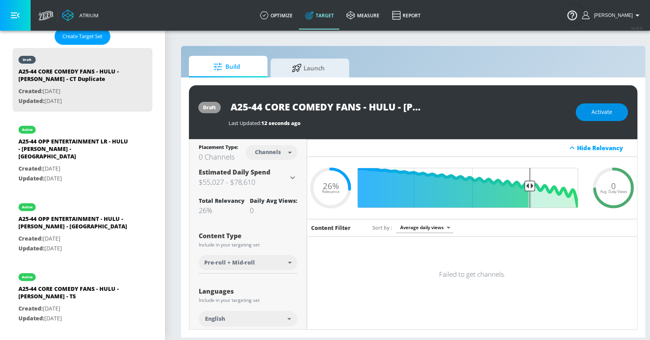
click at [588, 115] on button "Activate" at bounding box center [601, 112] width 52 height 18
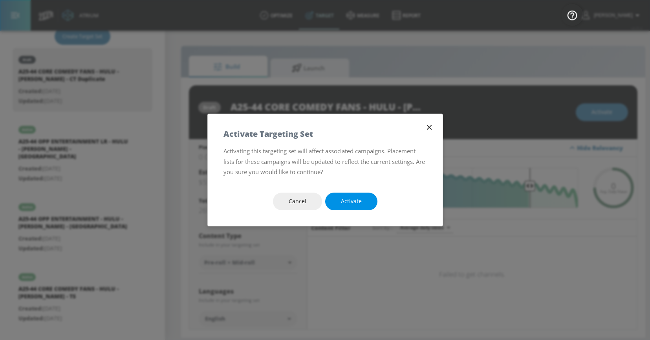
click at [340, 204] on button "Activate" at bounding box center [351, 201] width 52 height 18
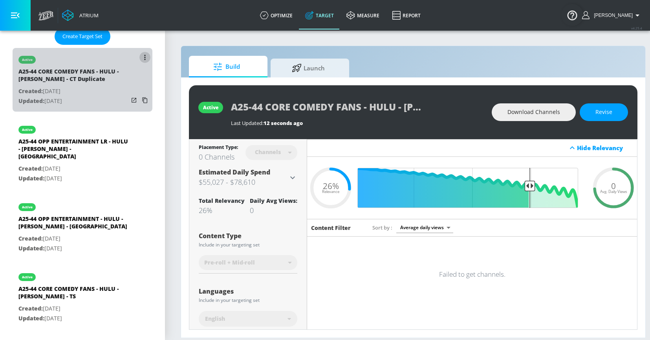
click at [144, 56] on icon "list of Target Set" at bounding box center [145, 57] width 2 height 5
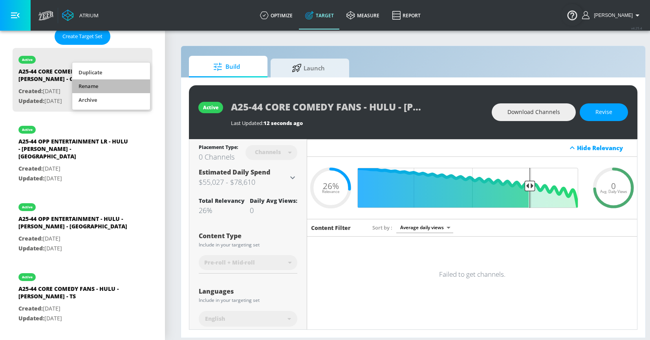
click at [101, 89] on li "Rename" at bounding box center [111, 86] width 78 height 14
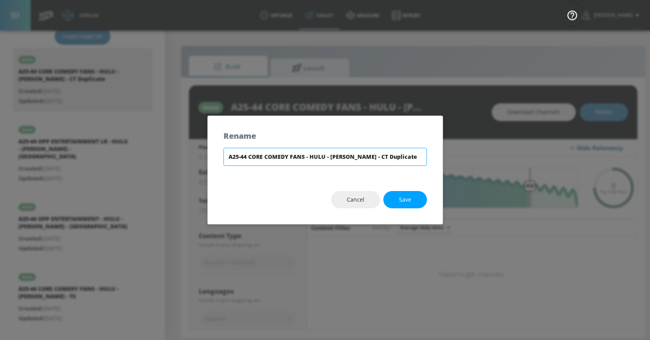
click at [304, 155] on input "A25-44 CORE COMEDY FANS - HULU - ANDREW SANTINO - CT Duplicate" at bounding box center [324, 157] width 203 height 18
click at [410, 159] on input "A25-44 CORE COMEDY FANS LR - HULU - ANDREW SANTINO - CT Duplicate" at bounding box center [324, 157] width 203 height 18
type input "A25-44 CORE COMEDY FANS LR - HULU - [PERSON_NAME] - [GEOGRAPHIC_DATA]"
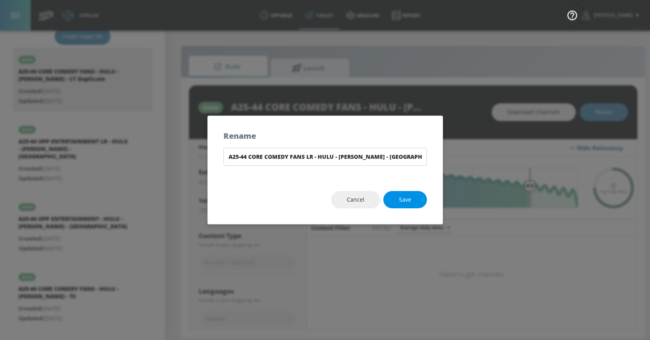
click at [401, 198] on span "Save" at bounding box center [405, 200] width 12 height 10
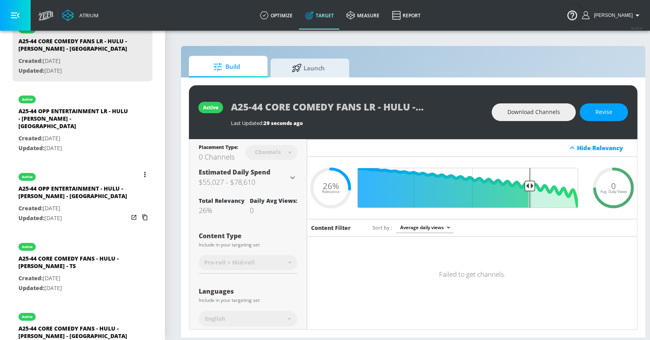
scroll to position [272, 0]
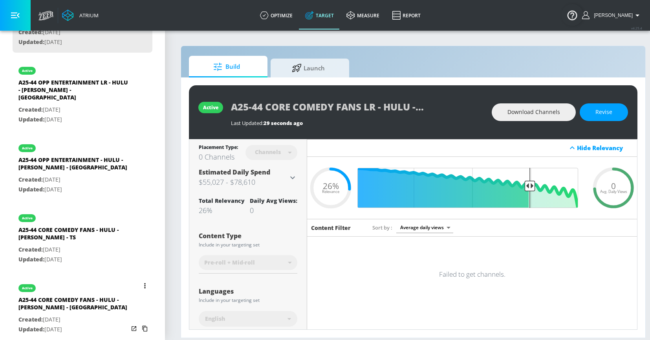
click at [87, 288] on div "active" at bounding box center [73, 286] width 110 height 20
type input "A25-44 CORE COMEDY FANS - HULU - [PERSON_NAME] - [GEOGRAPHIC_DATA]"
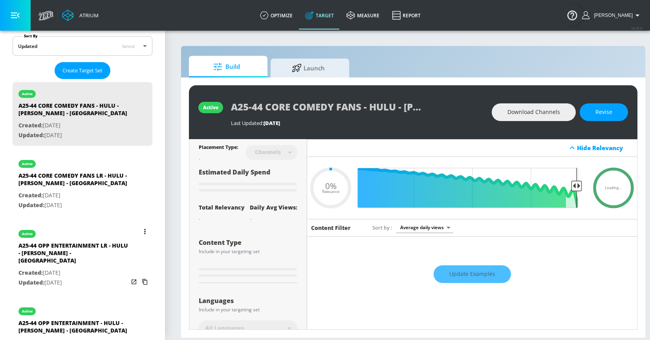
scroll to position [179, 0]
click at [594, 111] on button "Revise" at bounding box center [603, 112] width 48 height 18
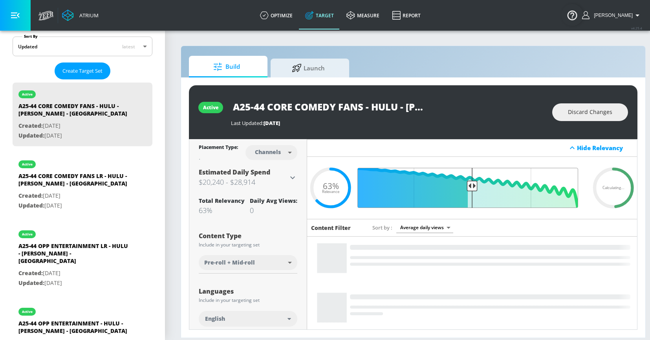
drag, startPoint x: 447, startPoint y: 184, endPoint x: 471, endPoint y: 183, distance: 23.6
click at [471, 183] on input "Final Threshold" at bounding box center [472, 188] width 220 height 40
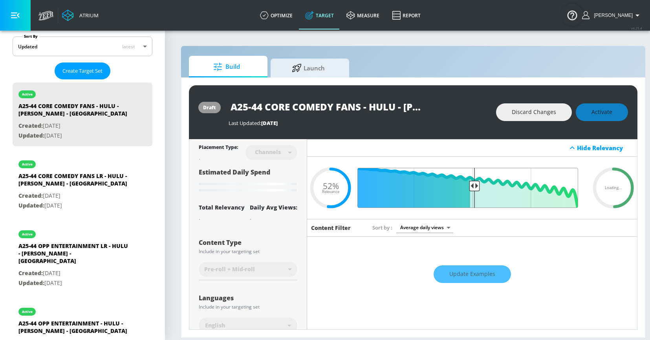
click at [473, 183] on input "Final Threshold" at bounding box center [472, 188] width 220 height 40
type input "0.52"
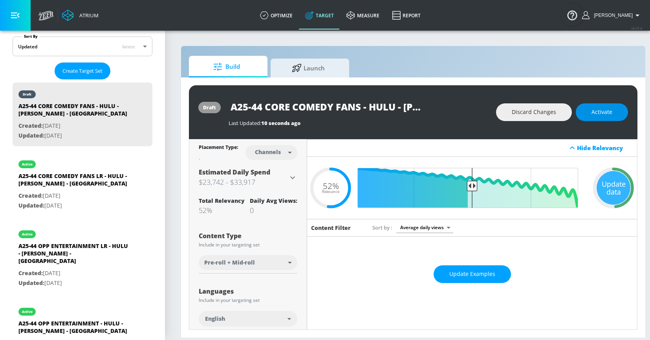
click at [593, 111] on span "Activate" at bounding box center [601, 112] width 21 height 10
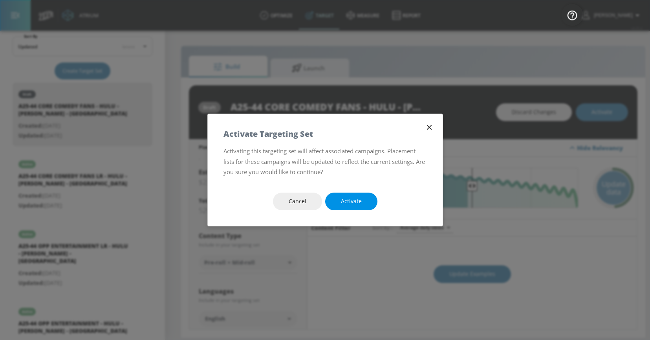
click at [347, 206] on button "Activate" at bounding box center [351, 201] width 52 height 18
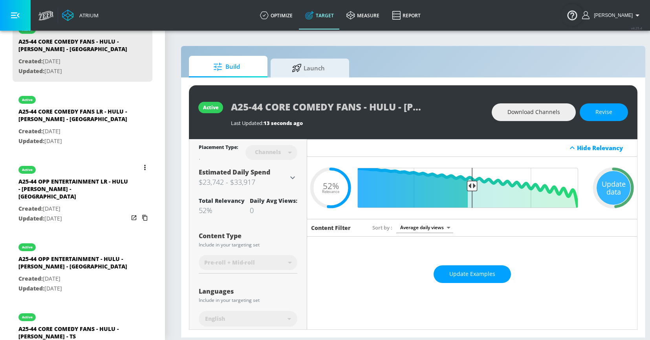
scroll to position [257, 0]
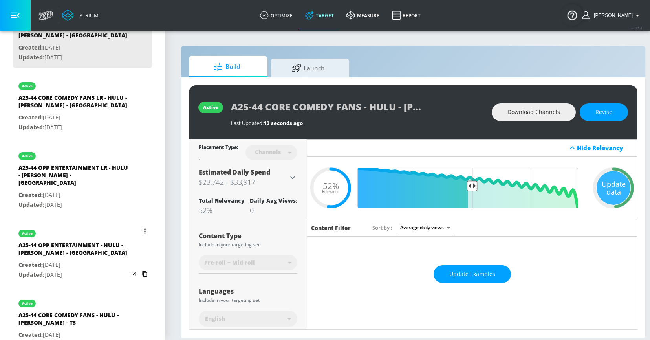
click at [71, 260] on p "Created: Dec. 18, 2024" at bounding box center [73, 265] width 110 height 10
type input "A25-44 OPP ENTERTAINMENT - HULU - [PERSON_NAME] - [GEOGRAPHIC_DATA]"
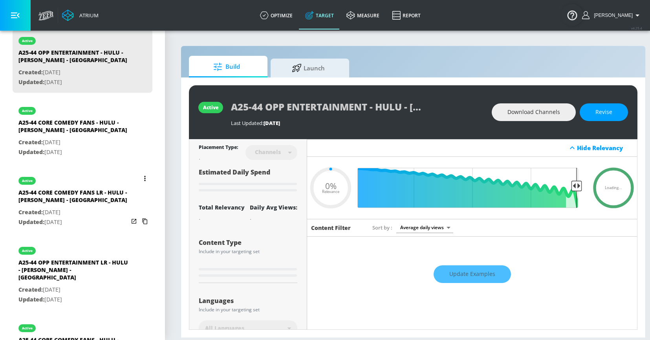
scroll to position [232, 0]
click at [603, 118] on button "Revise" at bounding box center [603, 112] width 48 height 18
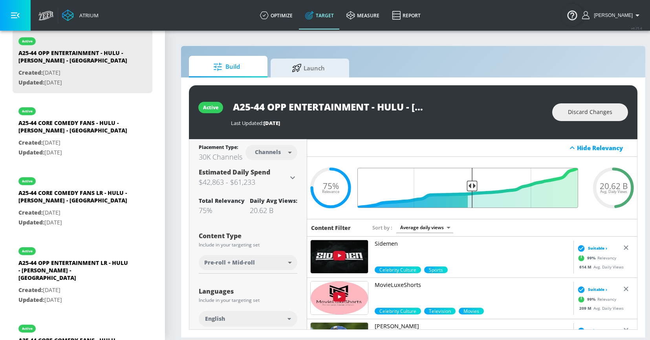
drag, startPoint x: 420, startPoint y: 185, endPoint x: 471, endPoint y: 185, distance: 51.4
type input "0.52"
click at [471, 185] on input "Final Threshold" at bounding box center [472, 188] width 220 height 40
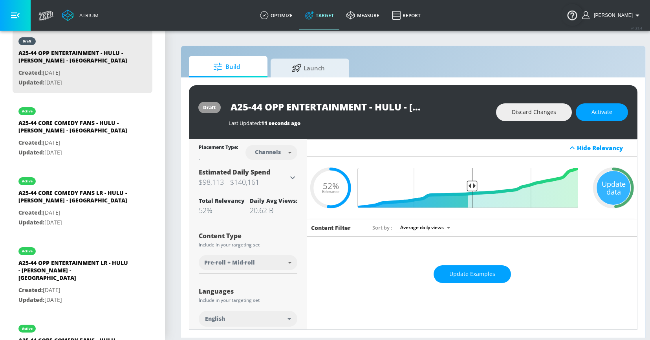
click at [590, 123] on div "draft A25-44 OPP ENTERTAINMENT - HULU - ANDREW SANTINO - CT Last Updated: 11 se…" at bounding box center [413, 112] width 448 height 54
click at [594, 116] on button "Activate" at bounding box center [601, 112] width 52 height 18
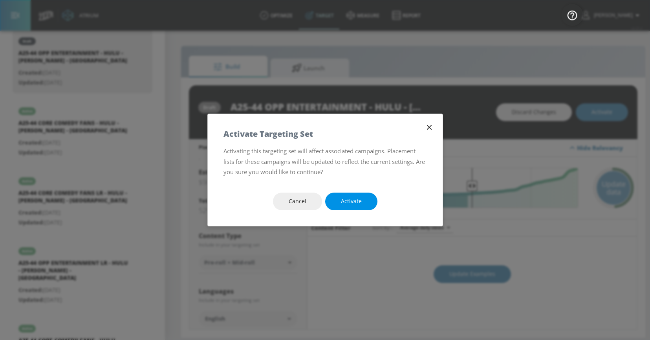
click at [361, 202] on button "Activate" at bounding box center [351, 201] width 52 height 18
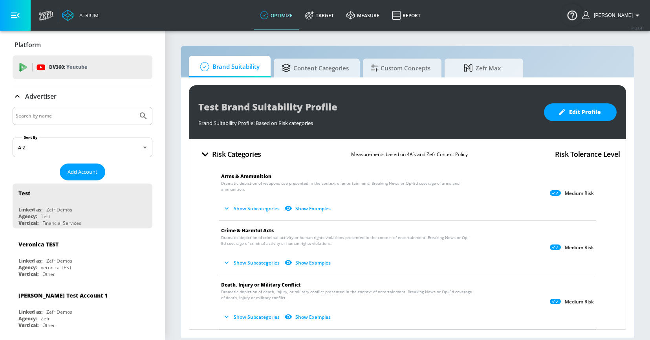
click at [62, 115] on input "Search by name" at bounding box center [75, 116] width 119 height 10
type input "hulu"
click at [135, 107] on button "Submit Search" at bounding box center [143, 115] width 17 height 17
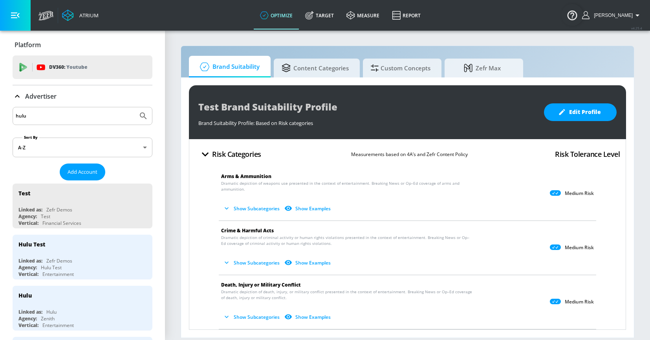
click at [25, 93] on p "Advertiser" at bounding box center [40, 96] width 31 height 9
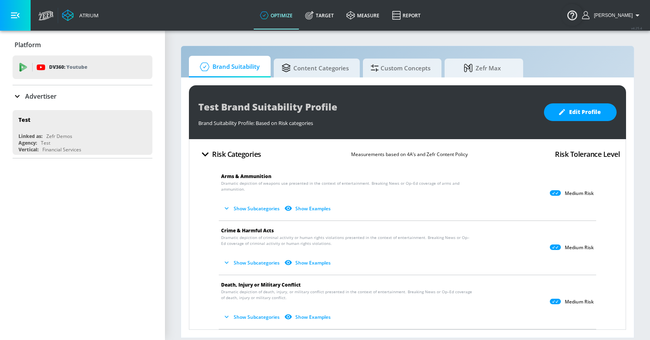
click at [31, 99] on p "Advertiser" at bounding box center [40, 96] width 31 height 9
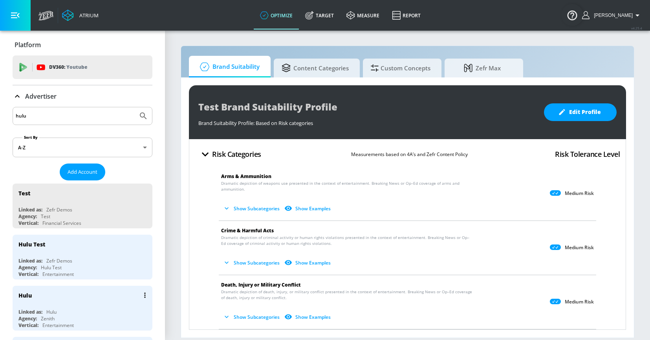
click at [52, 310] on div "Hulu" at bounding box center [51, 311] width 10 height 7
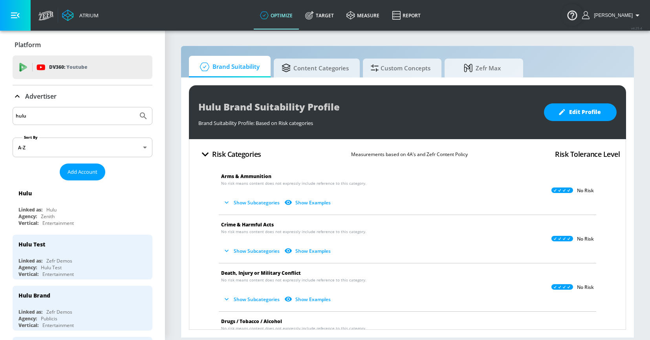
drag, startPoint x: 325, startPoint y: 20, endPoint x: 227, endPoint y: 338, distance: 332.6
click at [325, 20] on link "Target" at bounding box center [319, 15] width 41 height 28
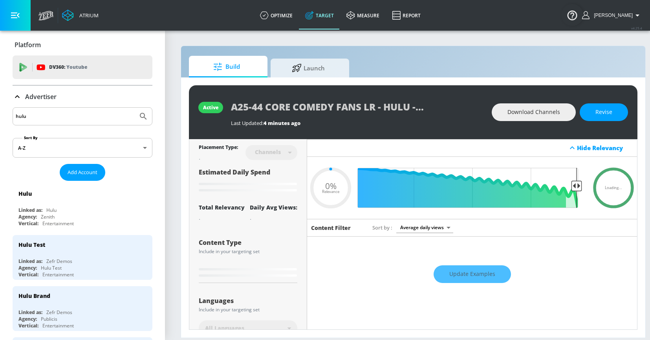
type input "0.05"
click at [33, 95] on p "Advertiser" at bounding box center [40, 96] width 31 height 9
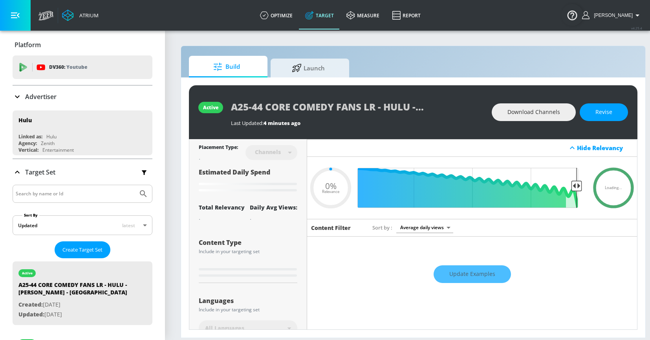
scroll to position [37, 0]
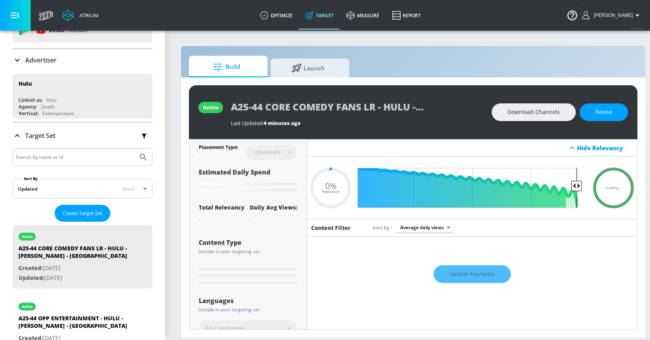
click at [43, 155] on input "Search by name or Id" at bounding box center [75, 157] width 119 height 10
type input "reasonable doubt"
click at [135, 148] on button "Submit Search" at bounding box center [143, 156] width 17 height 17
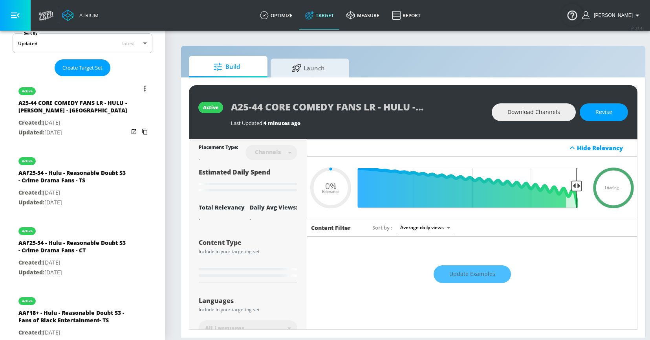
scroll to position [219, 0]
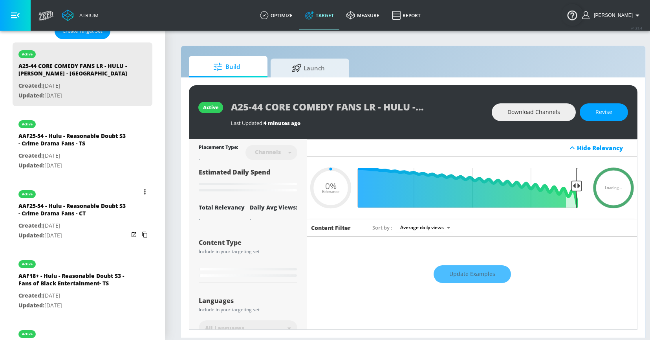
click at [42, 217] on div "AAF25-54 - Hulu - Reasonable Doubt S3 - Crime Drama Fans - CT" at bounding box center [73, 211] width 110 height 19
type input "AAF25-54 - Hulu - Reasonable Doubt S3 - Crime Drama Fans - CT"
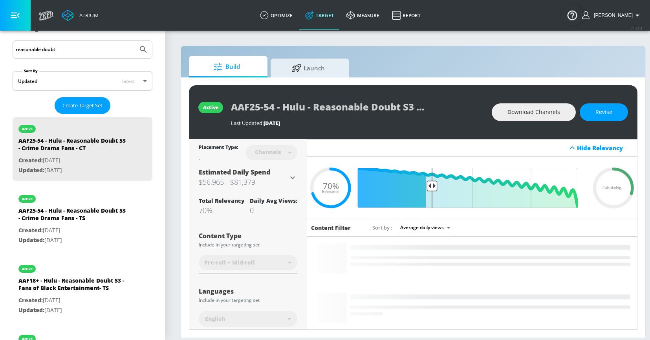
scroll to position [142, 0]
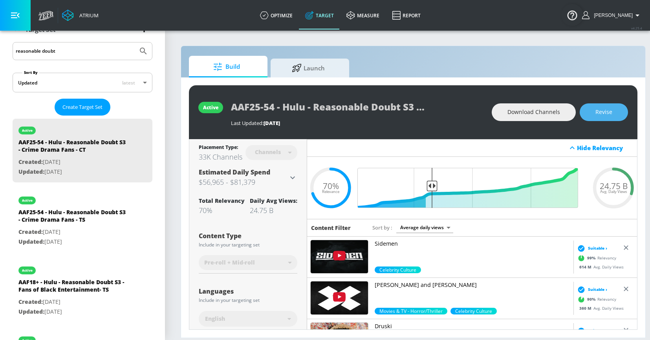
click at [608, 117] on button "Revise" at bounding box center [603, 112] width 48 height 18
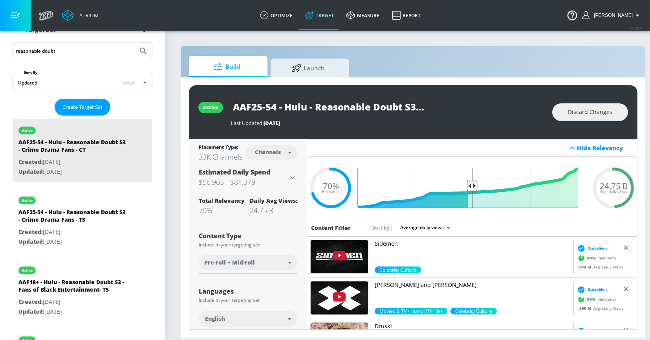
drag, startPoint x: 433, startPoint y: 182, endPoint x: 471, endPoint y: 182, distance: 38.1
type input "0.52"
click at [471, 182] on input "Final Threshold" at bounding box center [472, 188] width 220 height 40
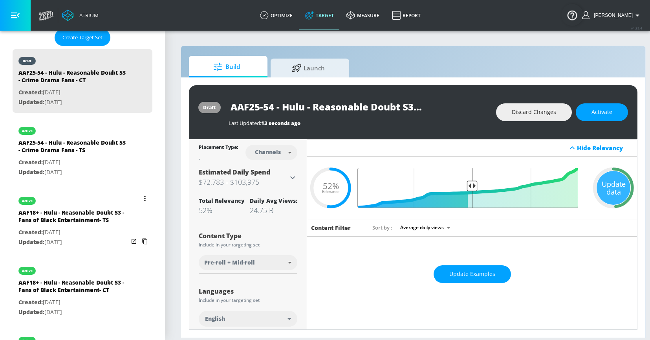
scroll to position [208, 0]
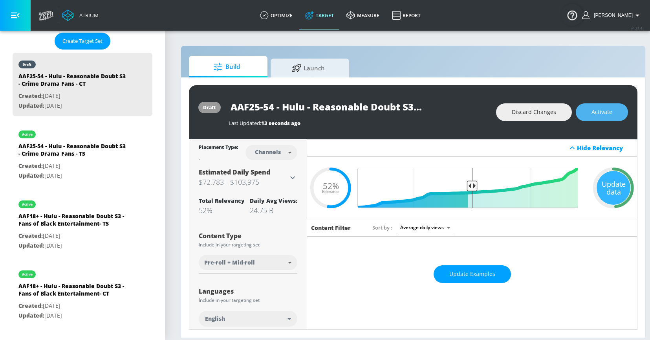
click at [593, 113] on span "Activate" at bounding box center [601, 112] width 21 height 10
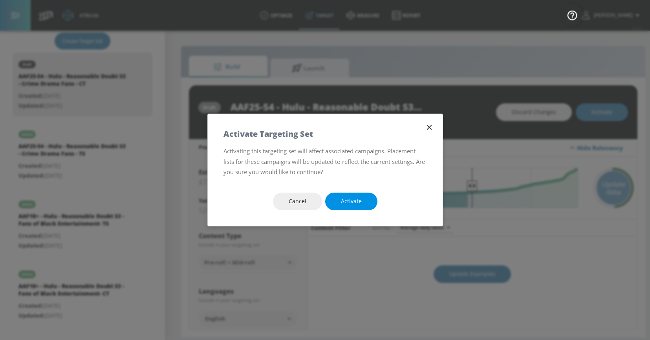
click at [360, 199] on span "Activate" at bounding box center [351, 201] width 21 height 10
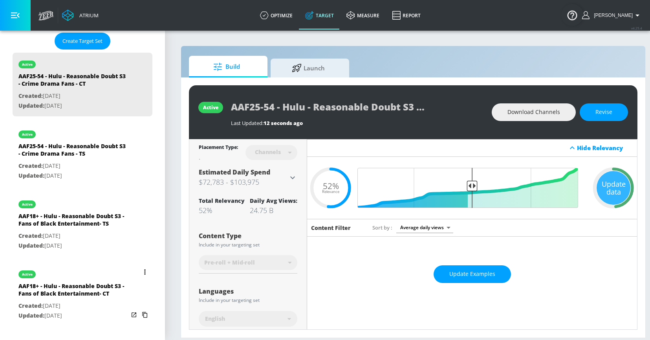
click at [86, 306] on p "Created: [DATE]" at bounding box center [73, 306] width 110 height 10
type input "AAF18+ - Hulu - Reasonable Doubt S3 - Fans of Black Entertainment- CT"
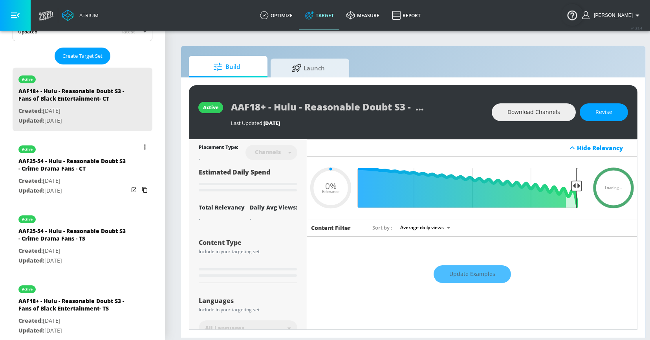
scroll to position [192, 0]
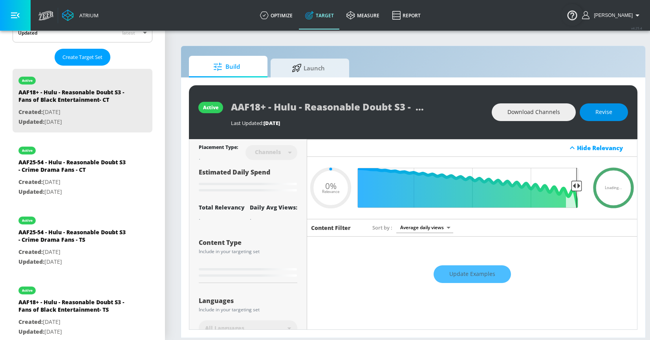
click at [608, 112] on span "Revise" at bounding box center [603, 112] width 17 height 10
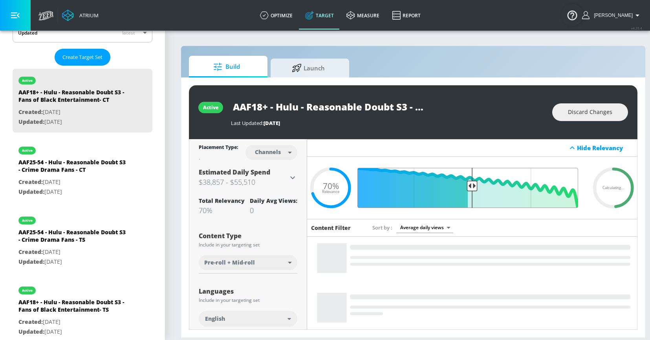
drag, startPoint x: 432, startPoint y: 184, endPoint x: 472, endPoint y: 183, distance: 40.4
type input "0.52"
click at [472, 183] on input "Final Threshold" at bounding box center [472, 188] width 220 height 40
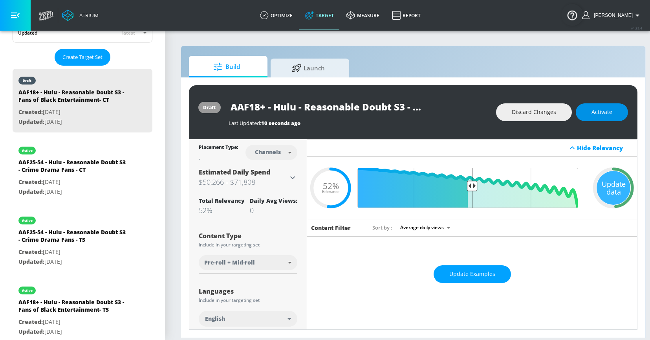
click at [610, 117] on button "Activate" at bounding box center [601, 112] width 52 height 18
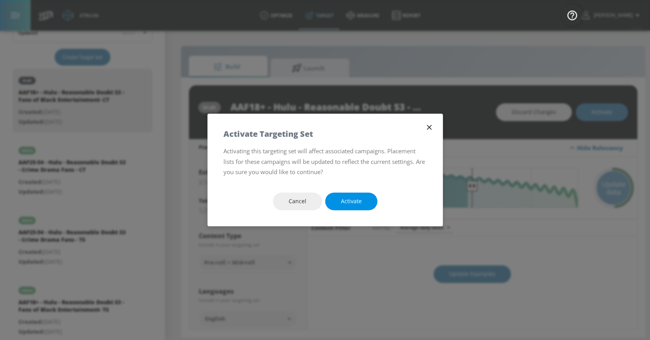
click at [344, 200] on span "Activate" at bounding box center [351, 201] width 21 height 10
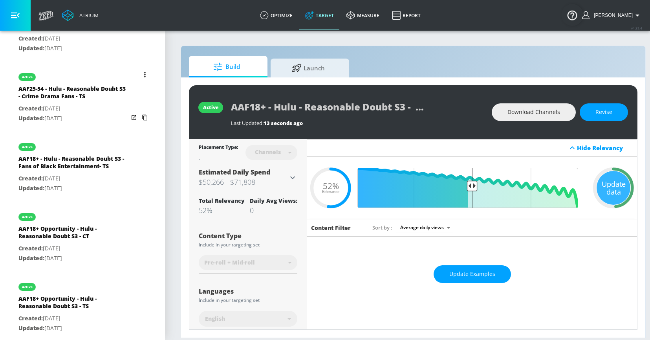
scroll to position [360, 0]
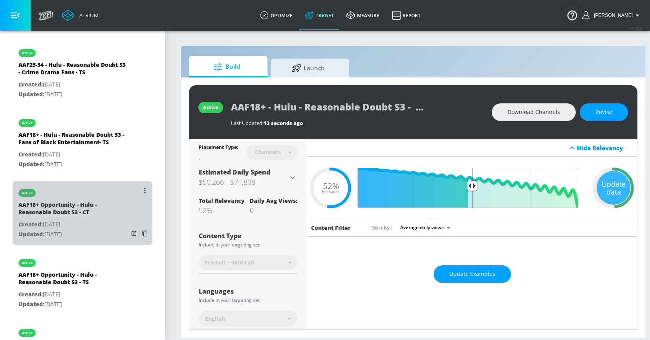
click at [73, 211] on div "AAF18+ Opportunity - Hulu - Reasonable Doubt S3 - CT" at bounding box center [73, 210] width 110 height 19
type input "AAF18+ Opportunity - Hulu - Reasonable Doubt S3 - CT"
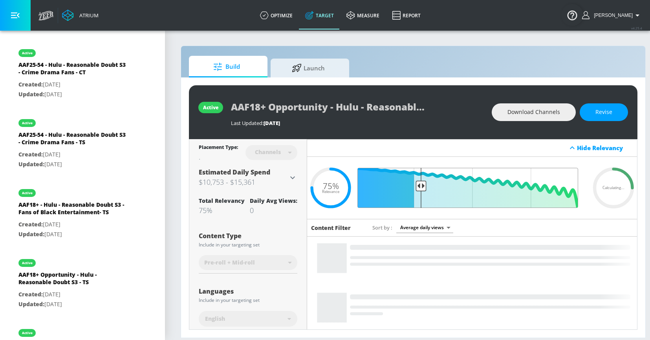
drag, startPoint x: 417, startPoint y: 182, endPoint x: 467, endPoint y: 181, distance: 50.3
click at [467, 181] on input "Final Threshold" at bounding box center [472, 188] width 220 height 40
drag, startPoint x: 421, startPoint y: 184, endPoint x: 470, endPoint y: 184, distance: 49.1
click at [470, 184] on input "Final Threshold" at bounding box center [472, 188] width 220 height 40
drag, startPoint x: 421, startPoint y: 184, endPoint x: 469, endPoint y: 188, distance: 47.6
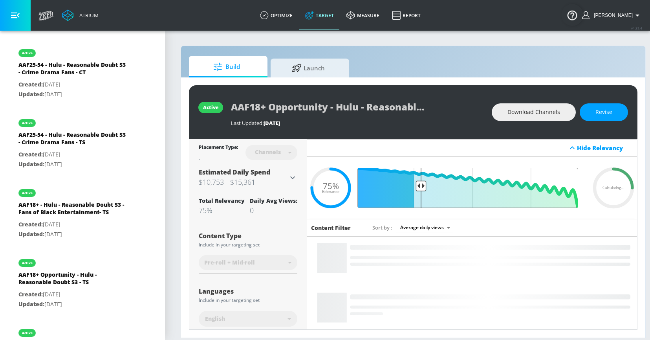
click at [469, 188] on input "Final Threshold" at bounding box center [472, 188] width 220 height 40
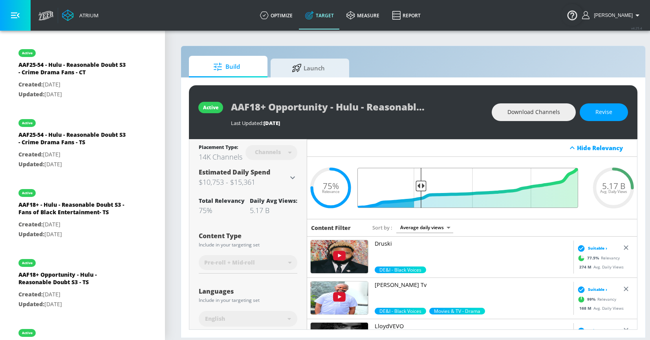
drag, startPoint x: 419, startPoint y: 185, endPoint x: 464, endPoint y: 185, distance: 44.7
click at [464, 185] on input "Final Threshold" at bounding box center [472, 188] width 220 height 40
click at [606, 111] on span "Revise" at bounding box center [603, 112] width 17 height 10
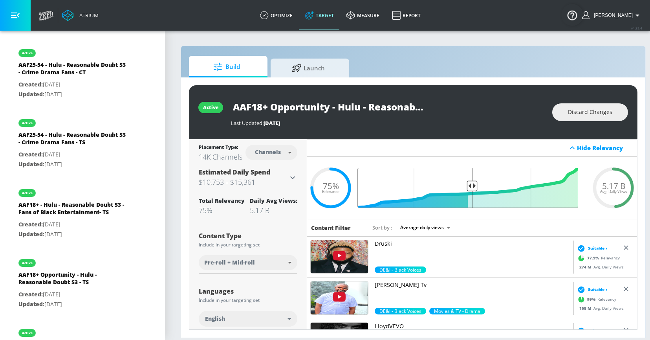
drag, startPoint x: 422, startPoint y: 183, endPoint x: 472, endPoint y: 183, distance: 50.2
type input "0.52"
click at [472, 183] on input "Final Threshold" at bounding box center [472, 188] width 220 height 40
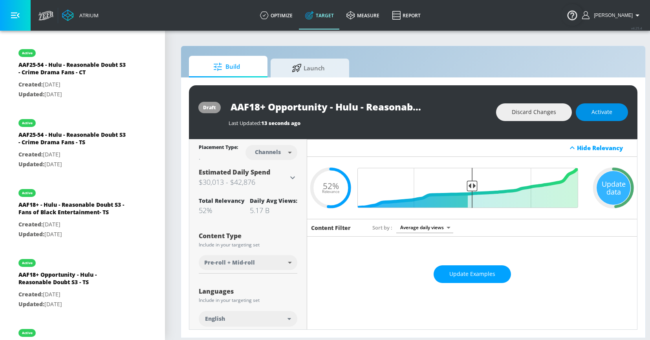
click at [600, 118] on button "Activate" at bounding box center [601, 112] width 52 height 18
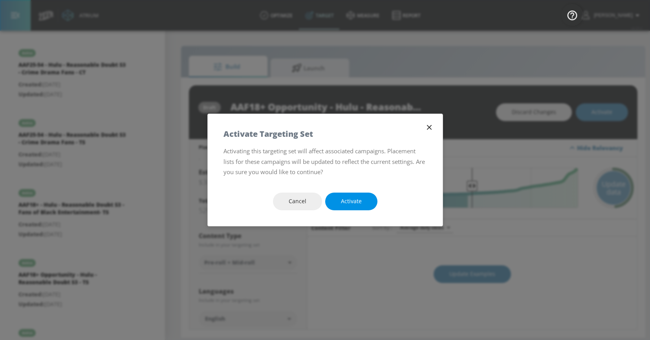
click at [347, 201] on span "Activate" at bounding box center [351, 201] width 21 height 10
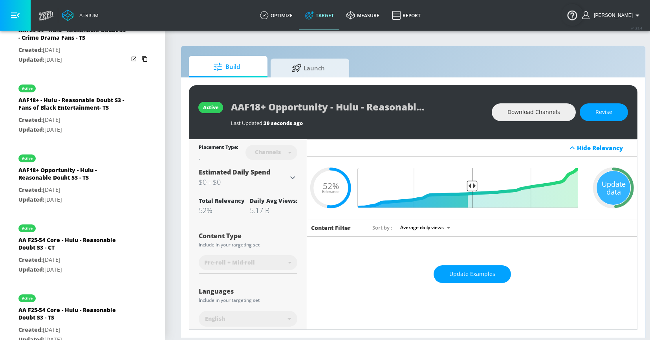
scroll to position [482, 0]
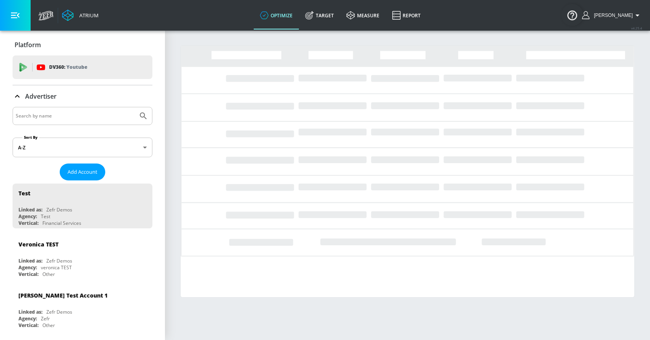
click at [60, 118] on input "Search by name" at bounding box center [75, 116] width 119 height 10
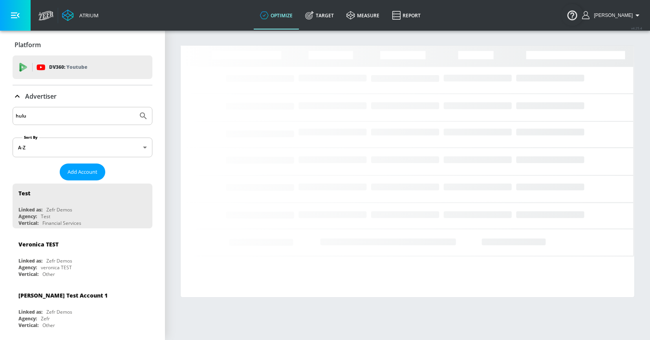
type input "hulu"
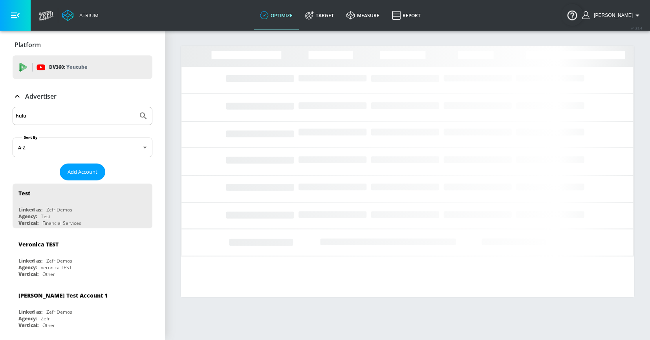
click at [135, 107] on button "Submit Search" at bounding box center [143, 115] width 17 height 17
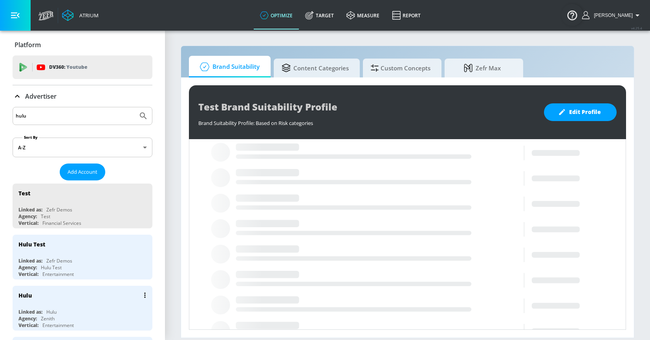
click at [50, 309] on div "Hulu" at bounding box center [51, 311] width 10 height 7
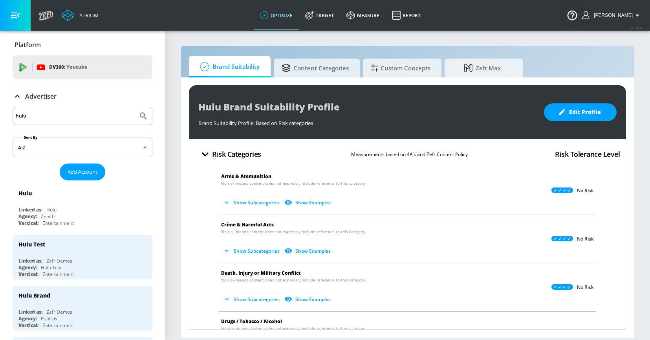
click at [21, 95] on icon at bounding box center [17, 95] width 9 height 9
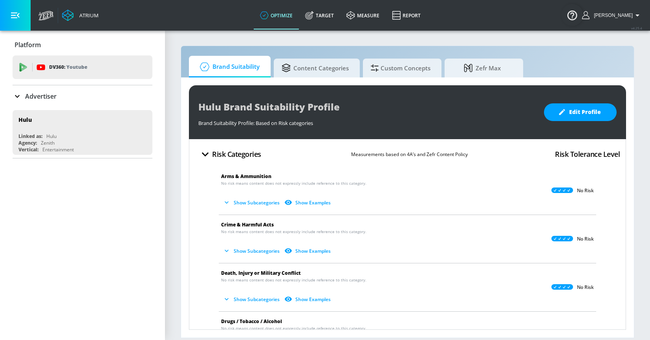
click at [328, 20] on link "Target" at bounding box center [319, 15] width 41 height 28
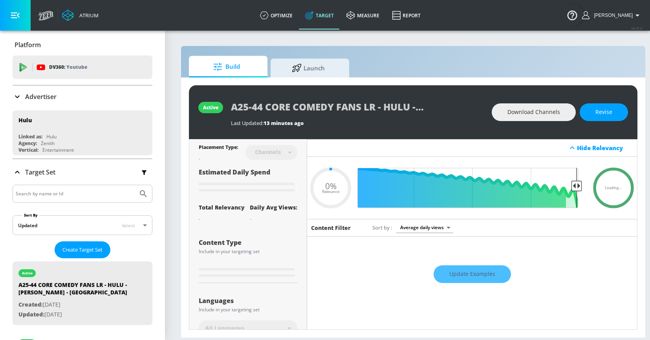
type input "0.05"
click at [39, 197] on input "Search by name or Id" at bounding box center [75, 193] width 119 height 10
type input "every"
click at [135, 185] on button "Submit Search" at bounding box center [143, 193] width 17 height 17
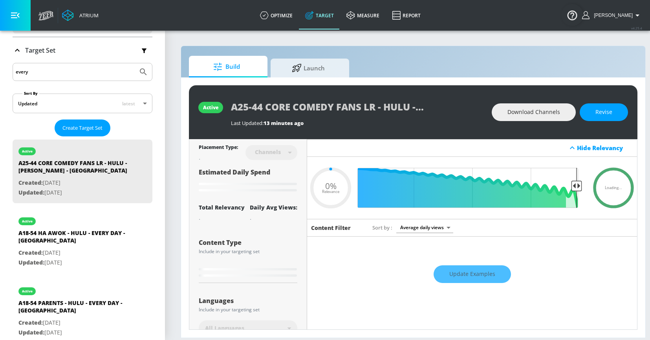
scroll to position [131, 0]
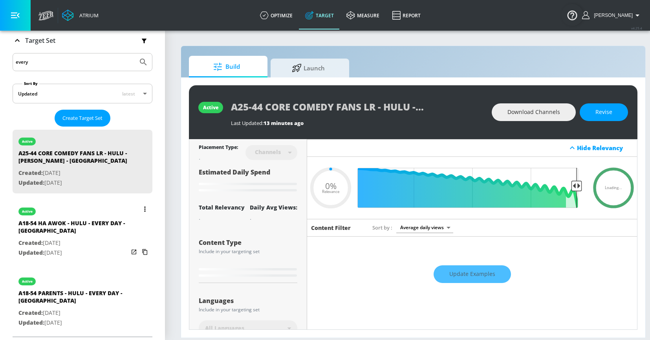
click at [55, 232] on div "A18-54 HA AWOK - HULU - EVERY DAY - [GEOGRAPHIC_DATA]" at bounding box center [73, 228] width 110 height 19
type input "A18-54 HA AWOK - HULU - EVERY DAY - [GEOGRAPHIC_DATA]"
type input "0.05"
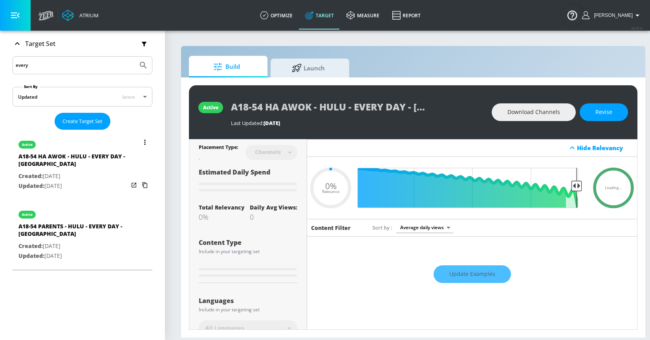
scroll to position [61, 0]
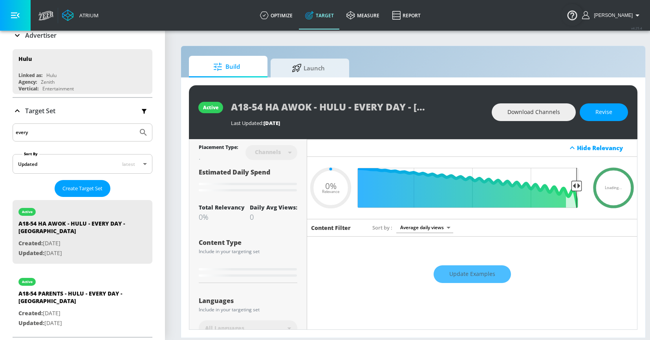
click at [37, 133] on input "every" at bounding box center [75, 132] width 119 height 10
type input "every"
click at [595, 110] on span "Revise" at bounding box center [603, 112] width 17 height 10
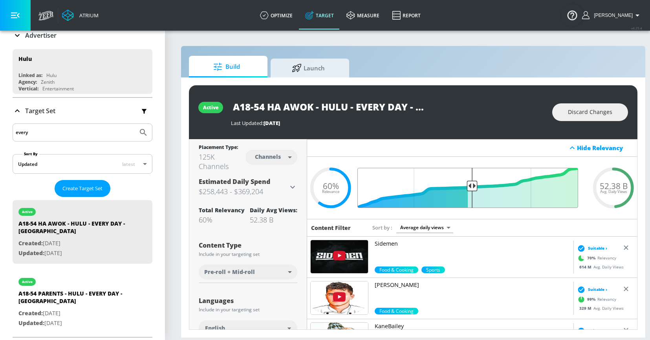
drag, startPoint x: 456, startPoint y: 181, endPoint x: 471, endPoint y: 181, distance: 14.5
type input "0.52"
click at [471, 181] on input "Final Threshold" at bounding box center [472, 188] width 220 height 40
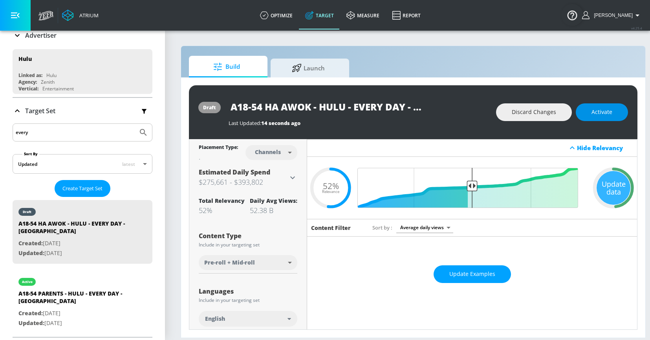
click at [605, 115] on span "Activate" at bounding box center [601, 112] width 21 height 10
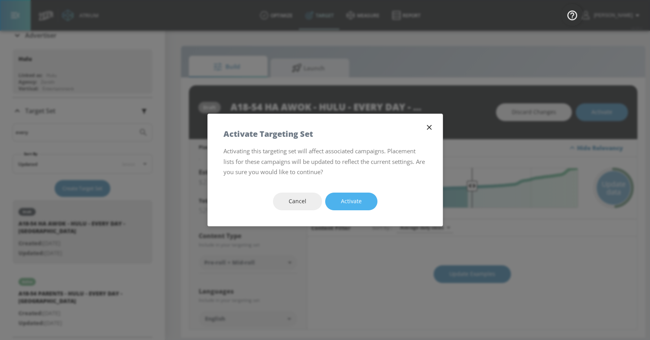
click at [362, 196] on button "Activate" at bounding box center [351, 201] width 52 height 18
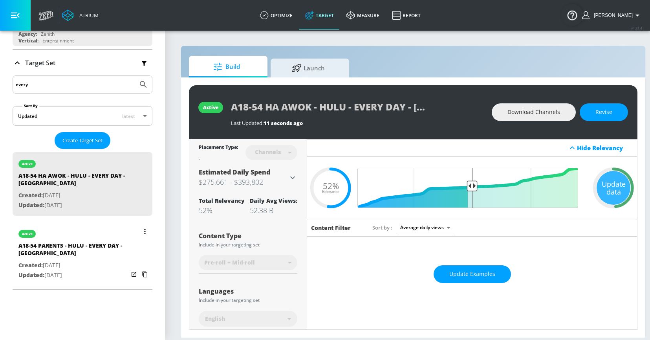
scroll to position [128, 0]
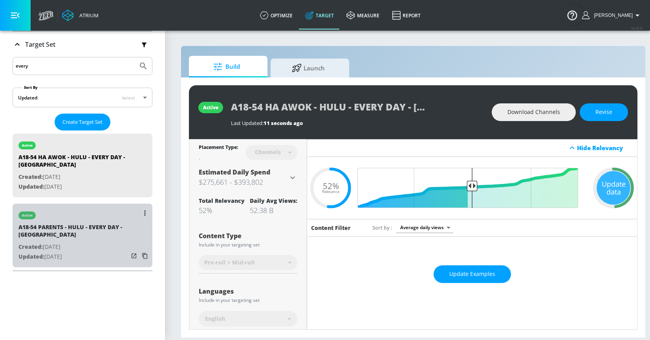
click at [54, 257] on p "Updated: Sep. 08, 2025" at bounding box center [73, 257] width 110 height 10
type input "A18-54 PARENTS - HULU - EVERY DAY - [GEOGRAPHIC_DATA]"
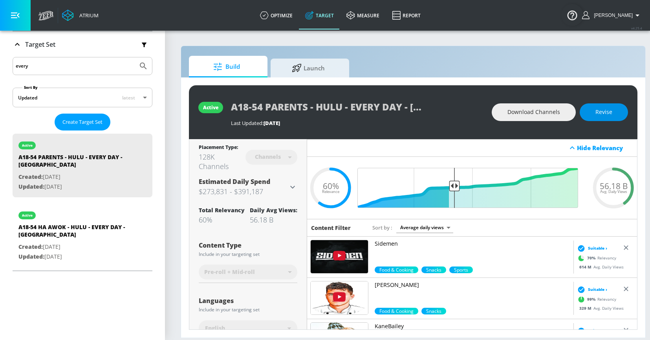
click at [587, 110] on button "Revise" at bounding box center [603, 112] width 48 height 18
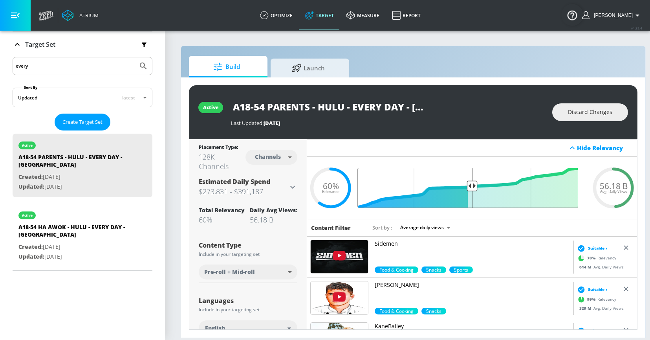
drag, startPoint x: 458, startPoint y: 184, endPoint x: 471, endPoint y: 184, distance: 13.7
type input "0.52"
click at [471, 184] on input "Final Threshold" at bounding box center [472, 188] width 220 height 40
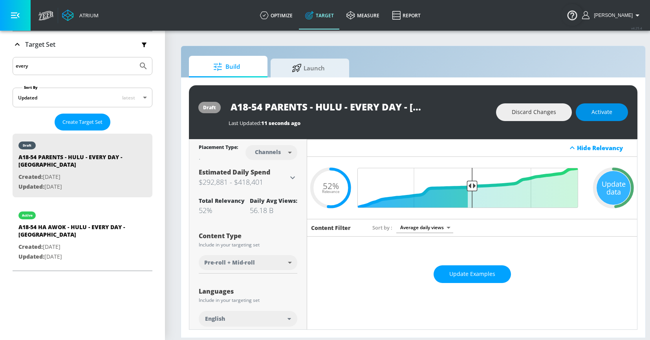
click at [606, 115] on span "Activate" at bounding box center [601, 112] width 21 height 10
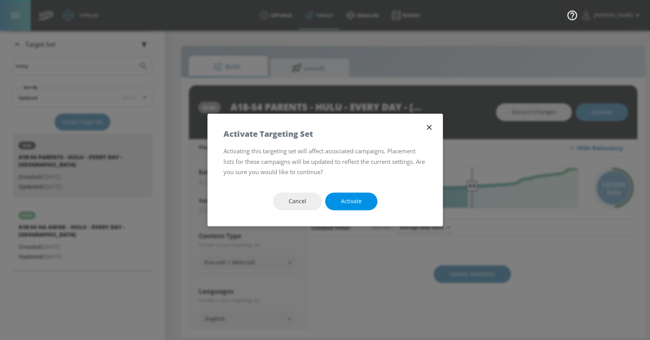
click at [364, 202] on button "Activate" at bounding box center [351, 201] width 52 height 18
